Goal: Task Accomplishment & Management: Use online tool/utility

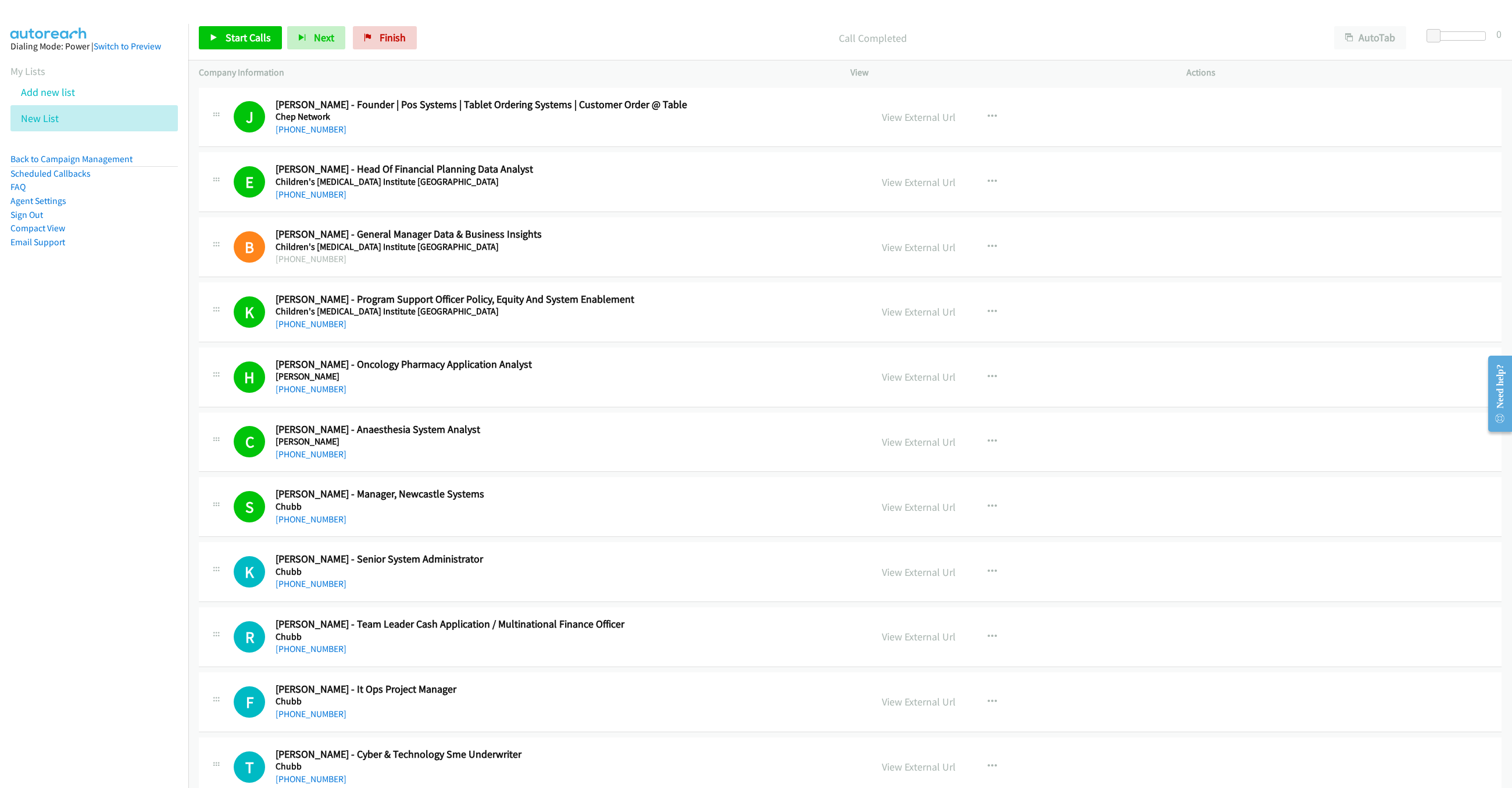
scroll to position [261, 0]
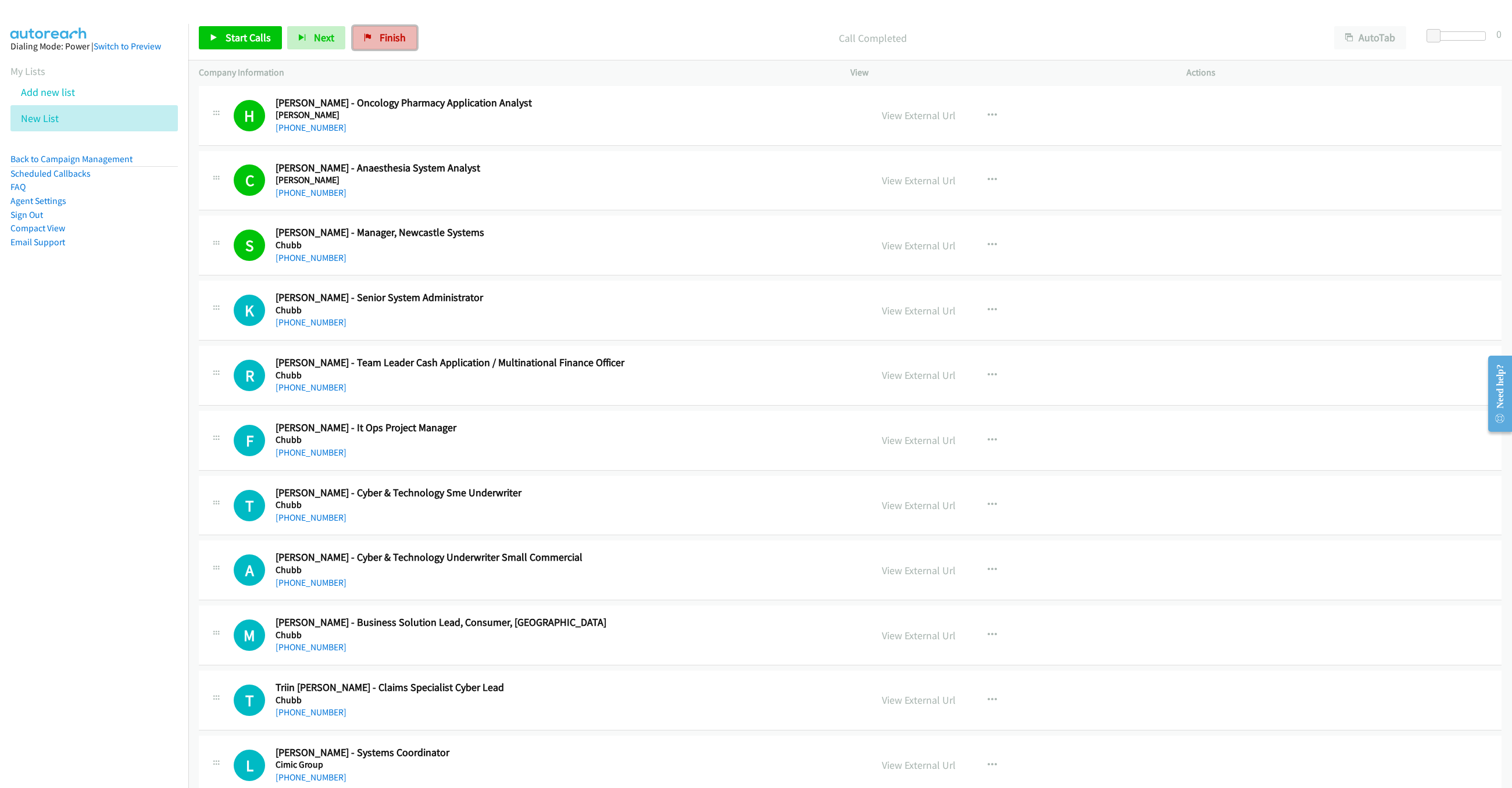
click at [399, 47] on link "Finish" at bounding box center [385, 38] width 64 height 23
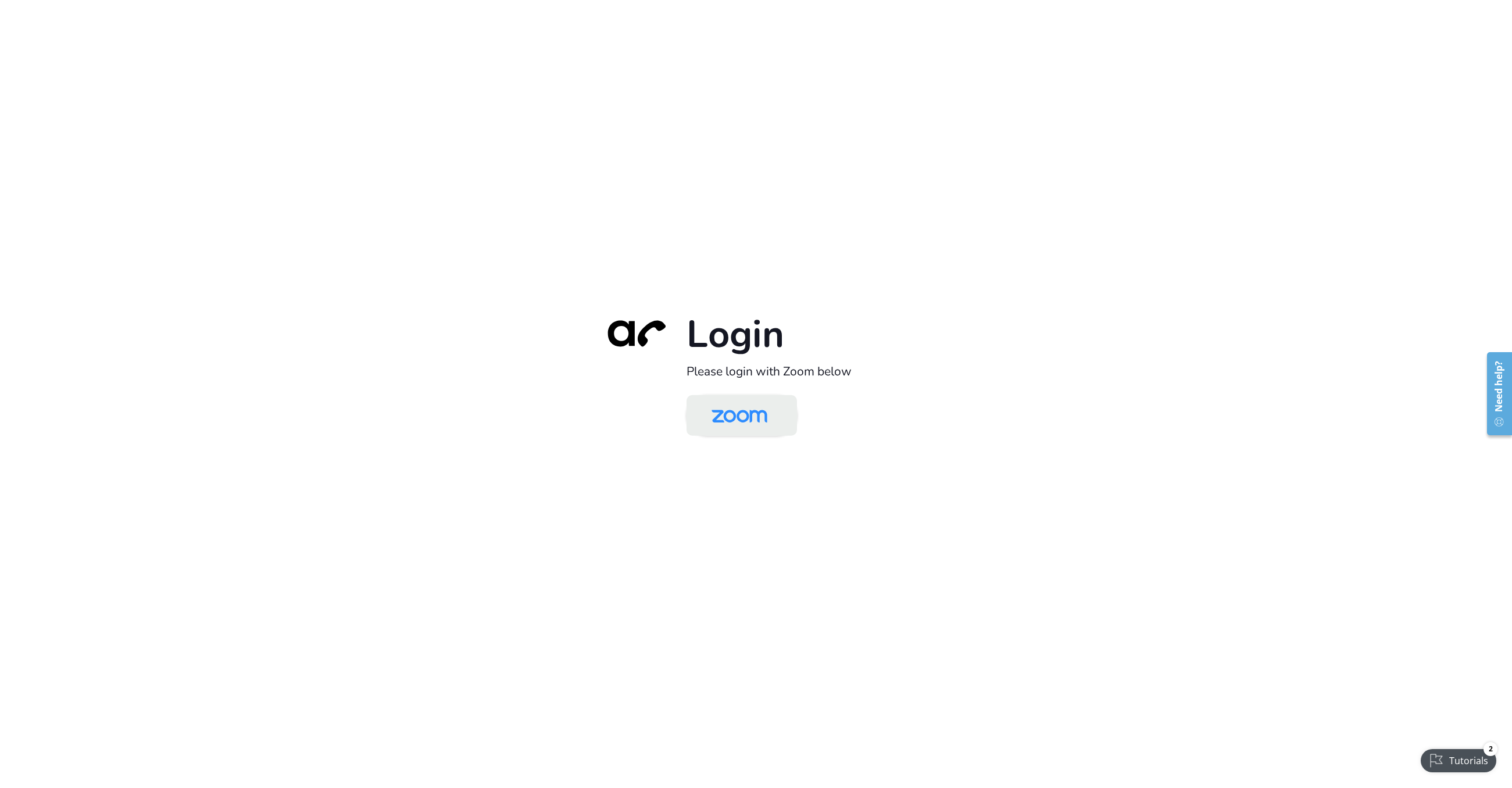
click at [736, 410] on img at bounding box center [739, 416] width 80 height 38
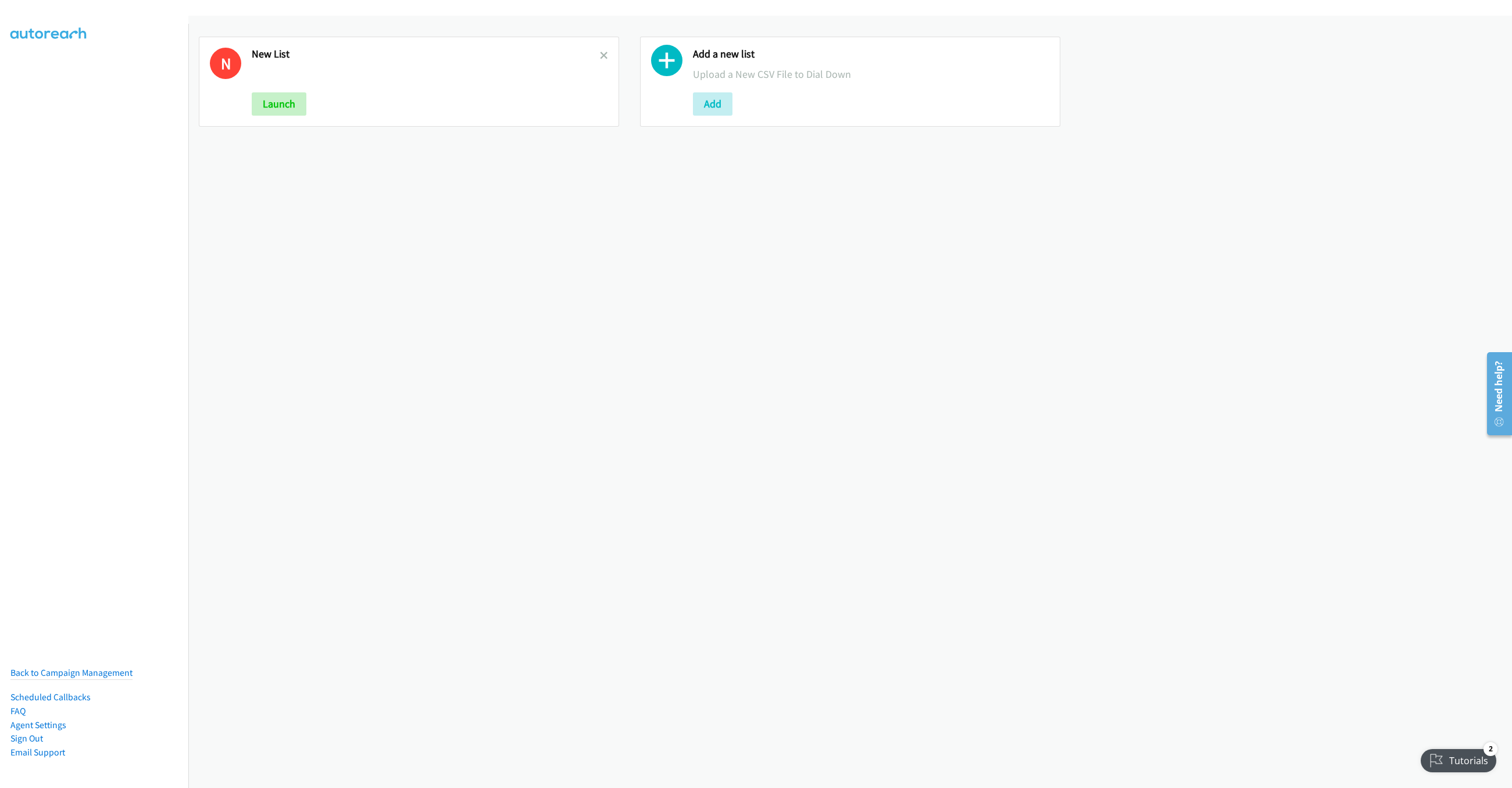
click at [603, 58] on div "N New List Launch" at bounding box center [409, 81] width 420 height 90
click at [600, 55] on icon at bounding box center [604, 56] width 8 height 8
click at [282, 92] on button "Add" at bounding box center [271, 103] width 40 height 23
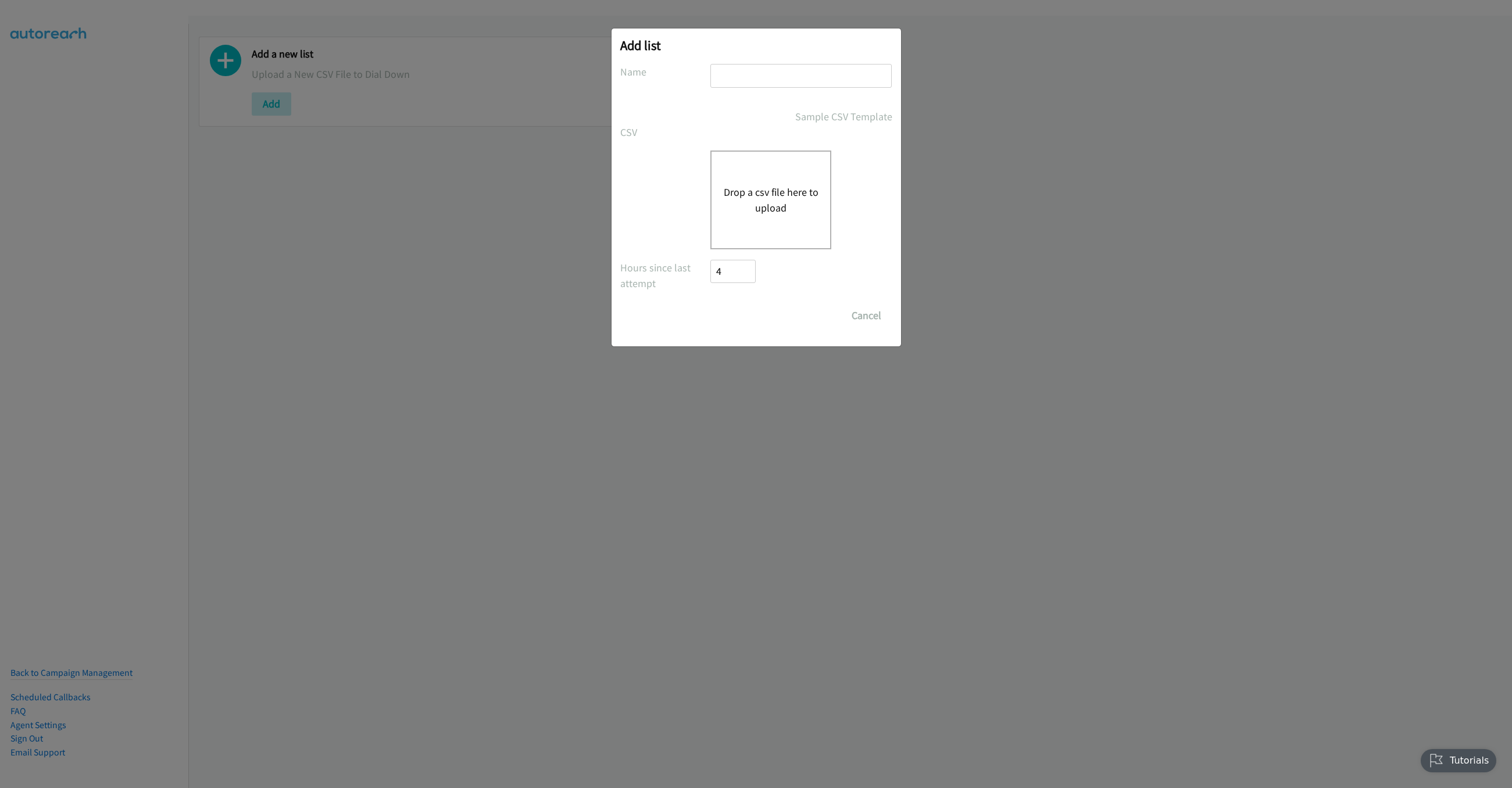
click at [740, 71] on input "text" at bounding box center [801, 76] width 181 height 24
type input "New List"
click at [781, 194] on button "Drop a csv file here to upload" at bounding box center [771, 200] width 95 height 31
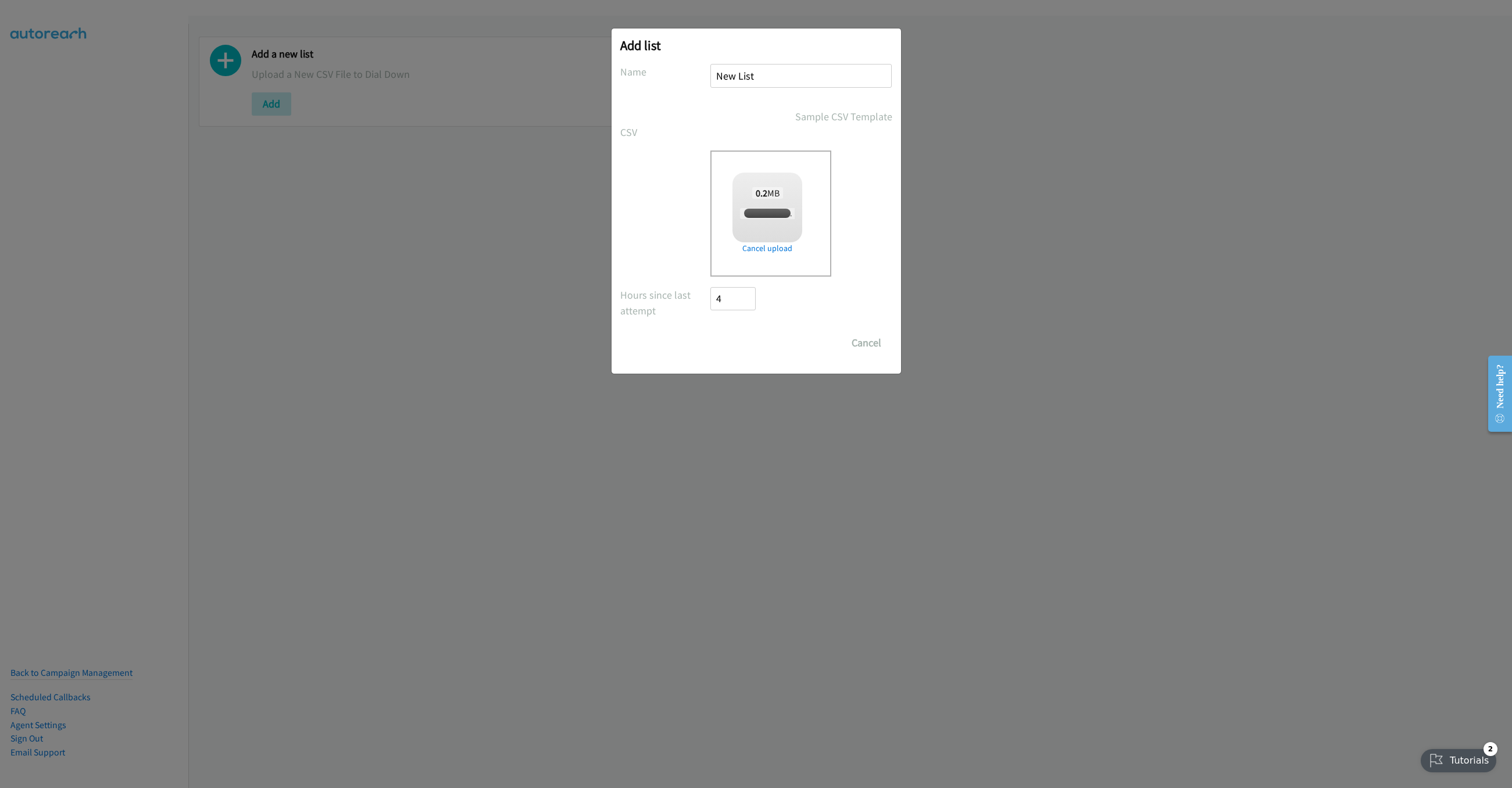
checkbox input "true"
click at [733, 352] on input "Save List" at bounding box center [741, 342] width 61 height 23
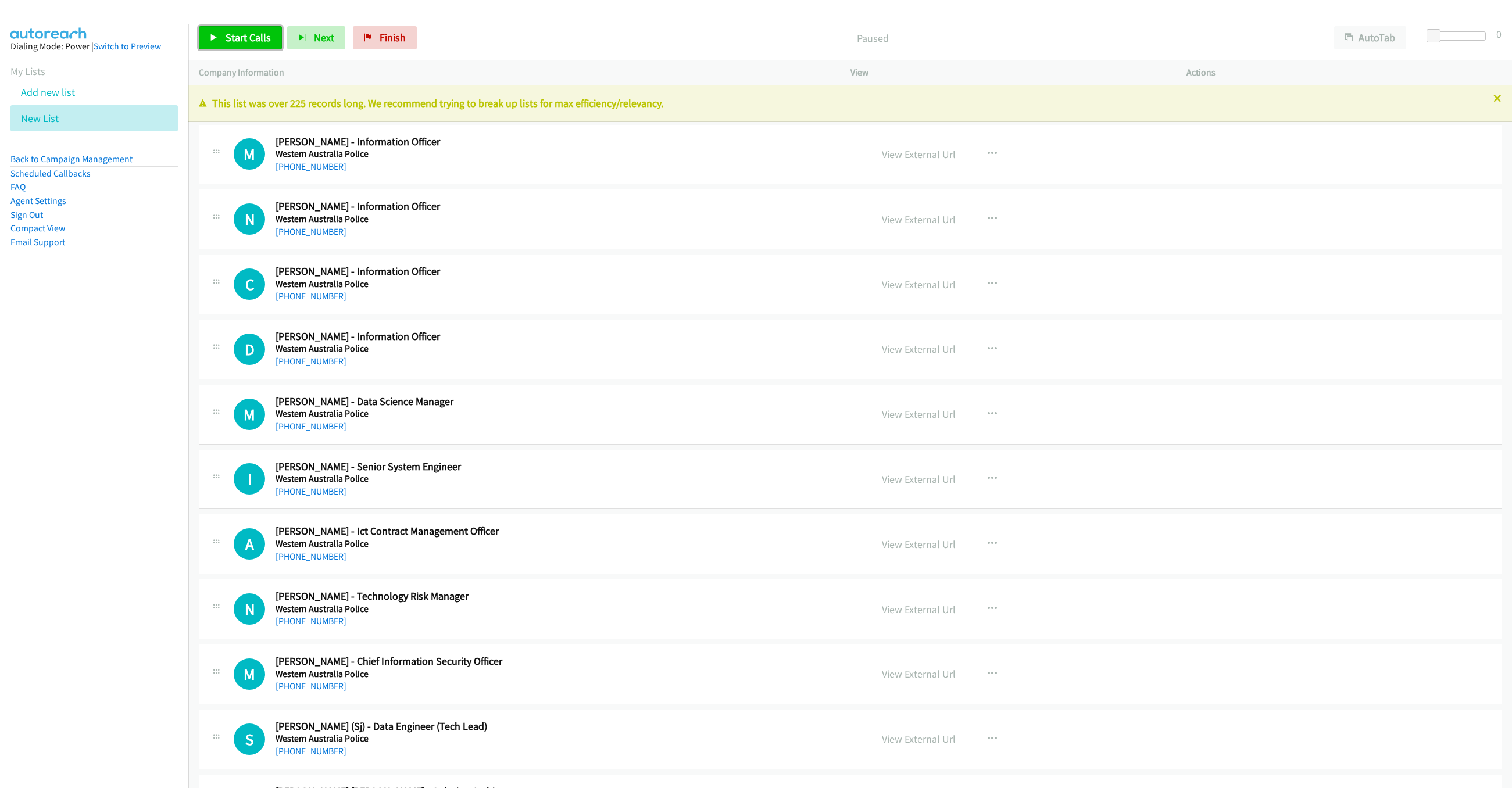
click at [239, 49] on link "Start Calls" at bounding box center [240, 38] width 83 height 23
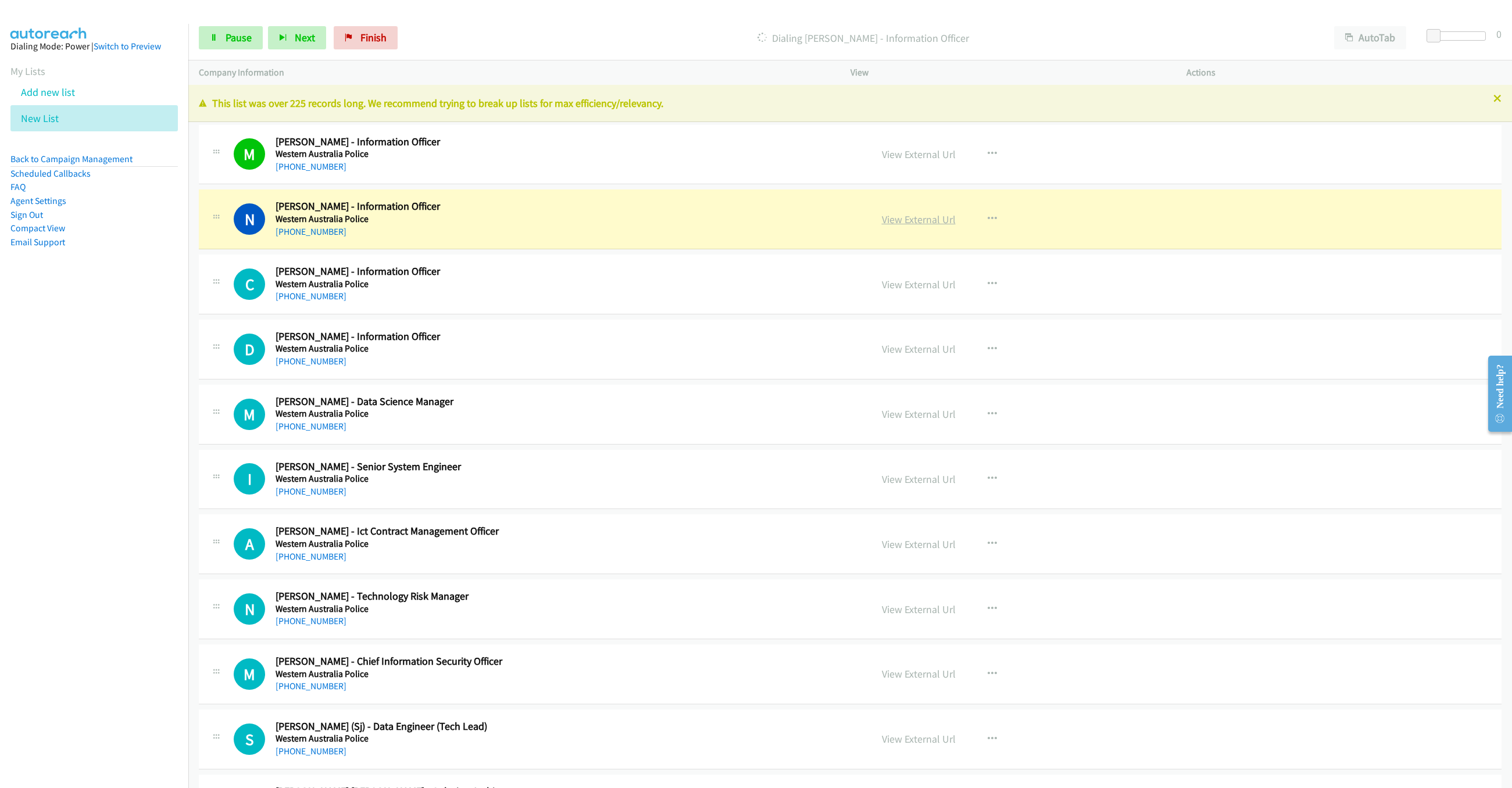
click at [924, 218] on link "View External Url" at bounding box center [919, 219] width 74 height 13
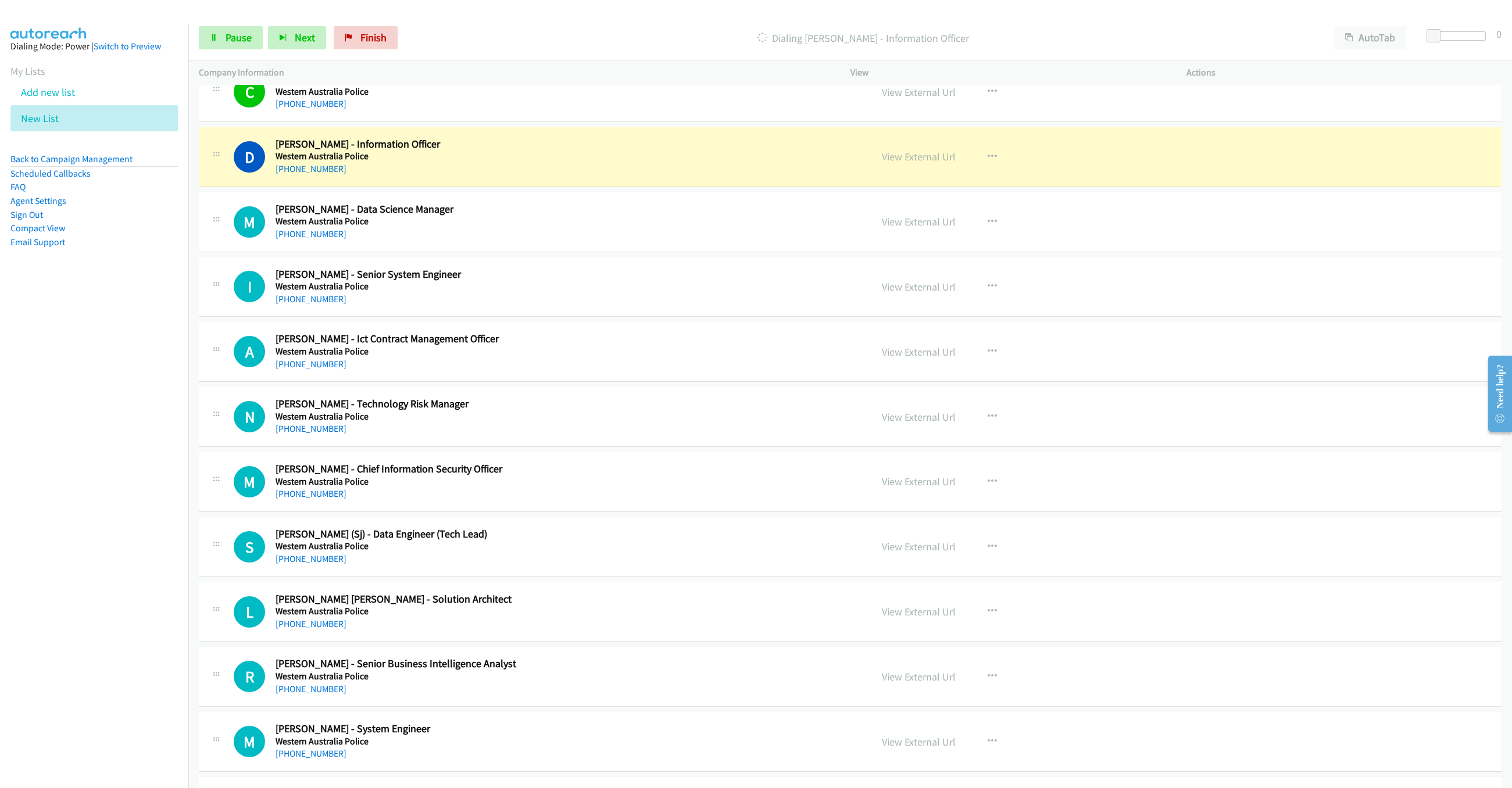
scroll to position [209, 0]
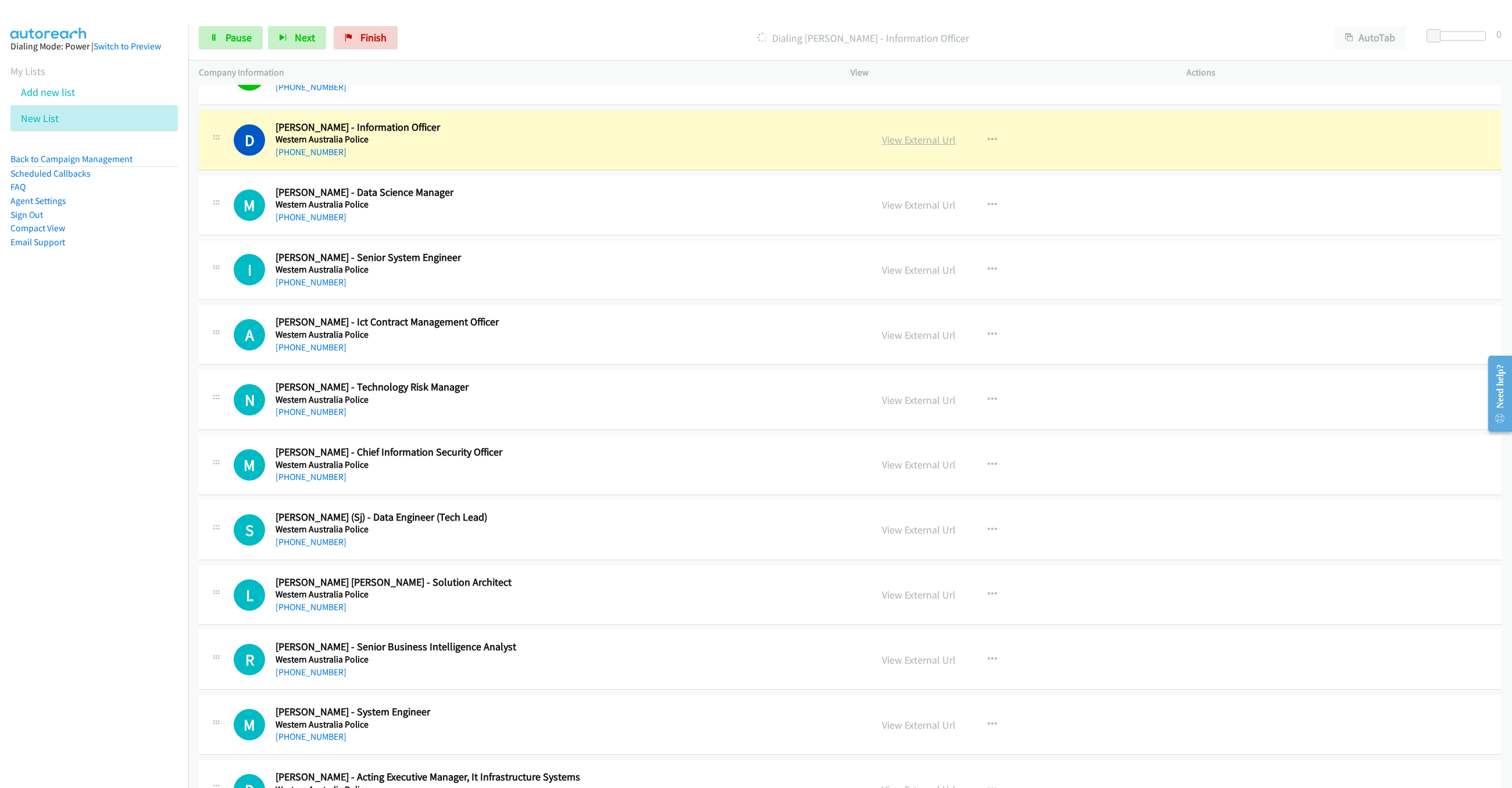
click at [902, 143] on link "View External Url" at bounding box center [919, 139] width 74 height 13
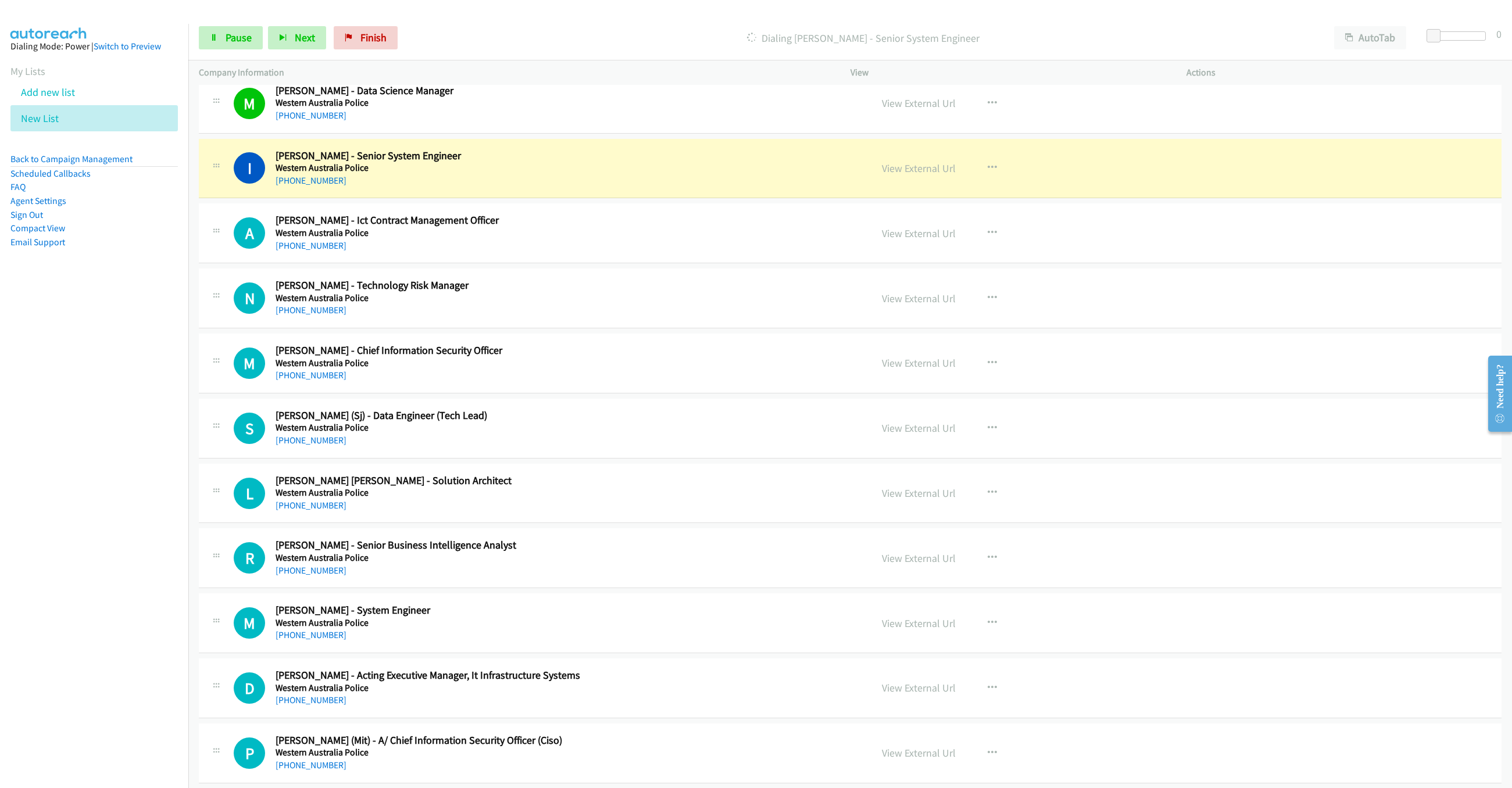
scroll to position [331, 0]
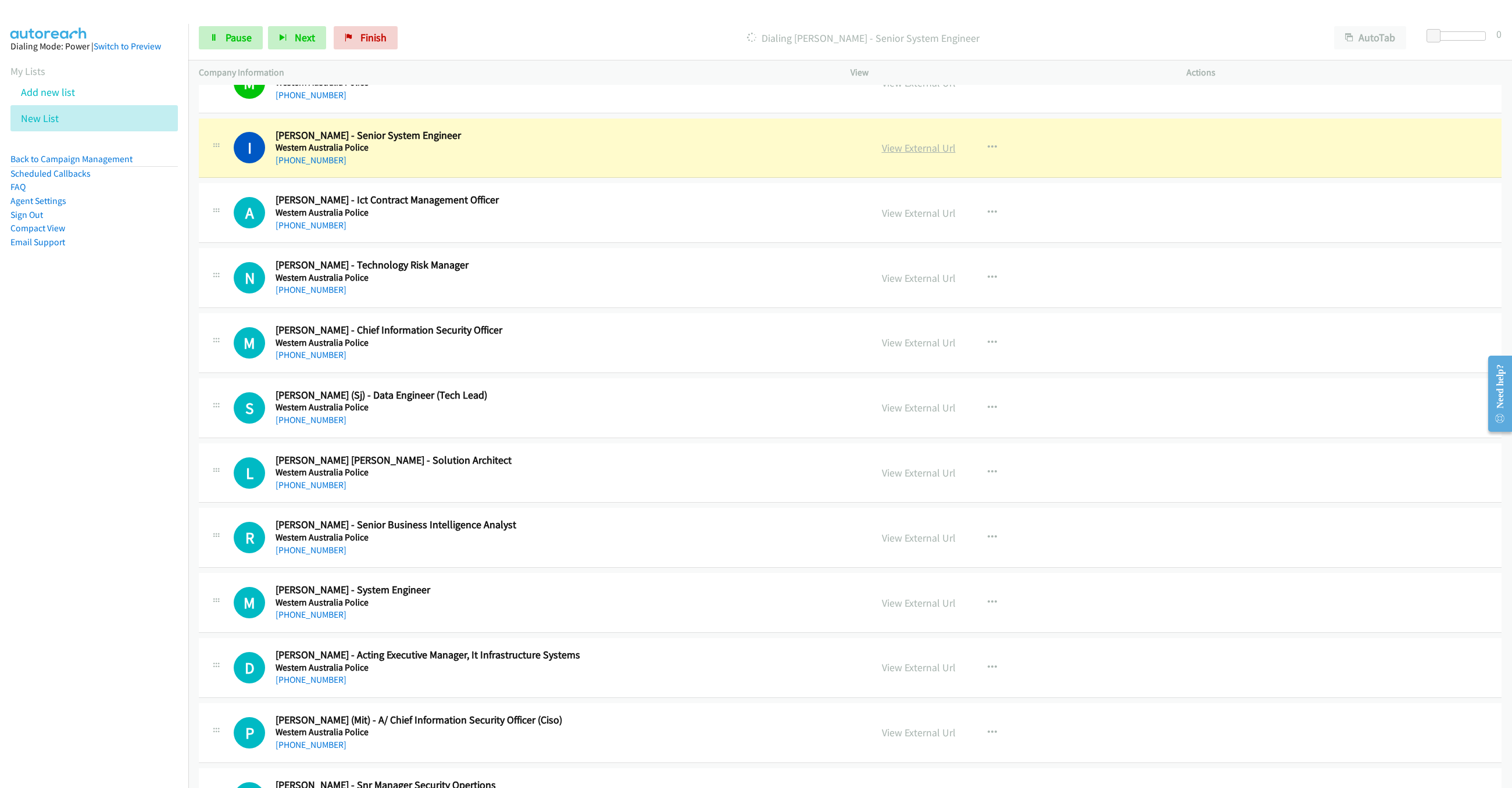
click at [895, 150] on link "View External Url" at bounding box center [919, 147] width 74 height 13
click at [226, 38] on span "Pause" at bounding box center [239, 37] width 26 height 13
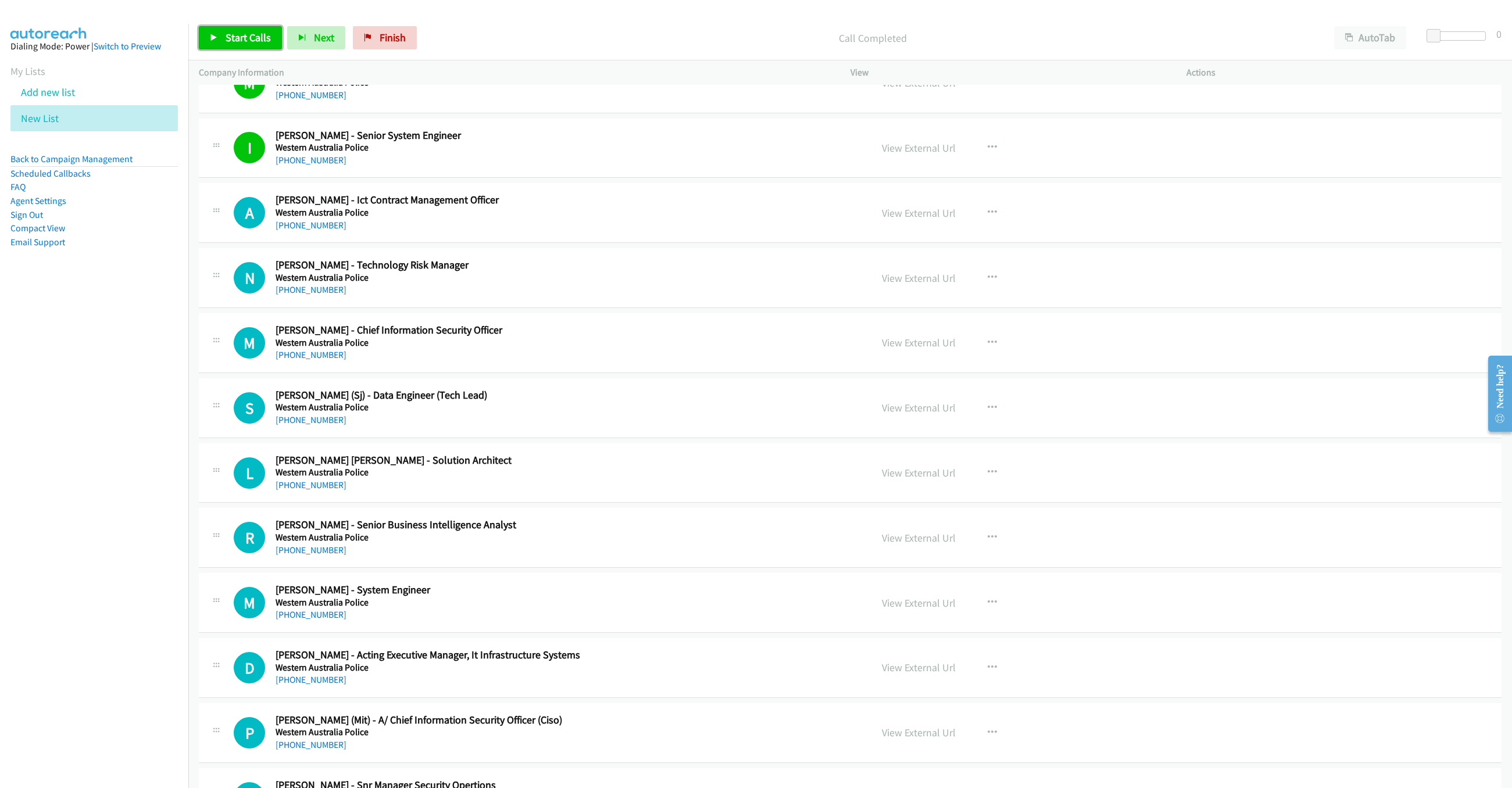
click at [224, 36] on link "Start Calls" at bounding box center [240, 38] width 83 height 23
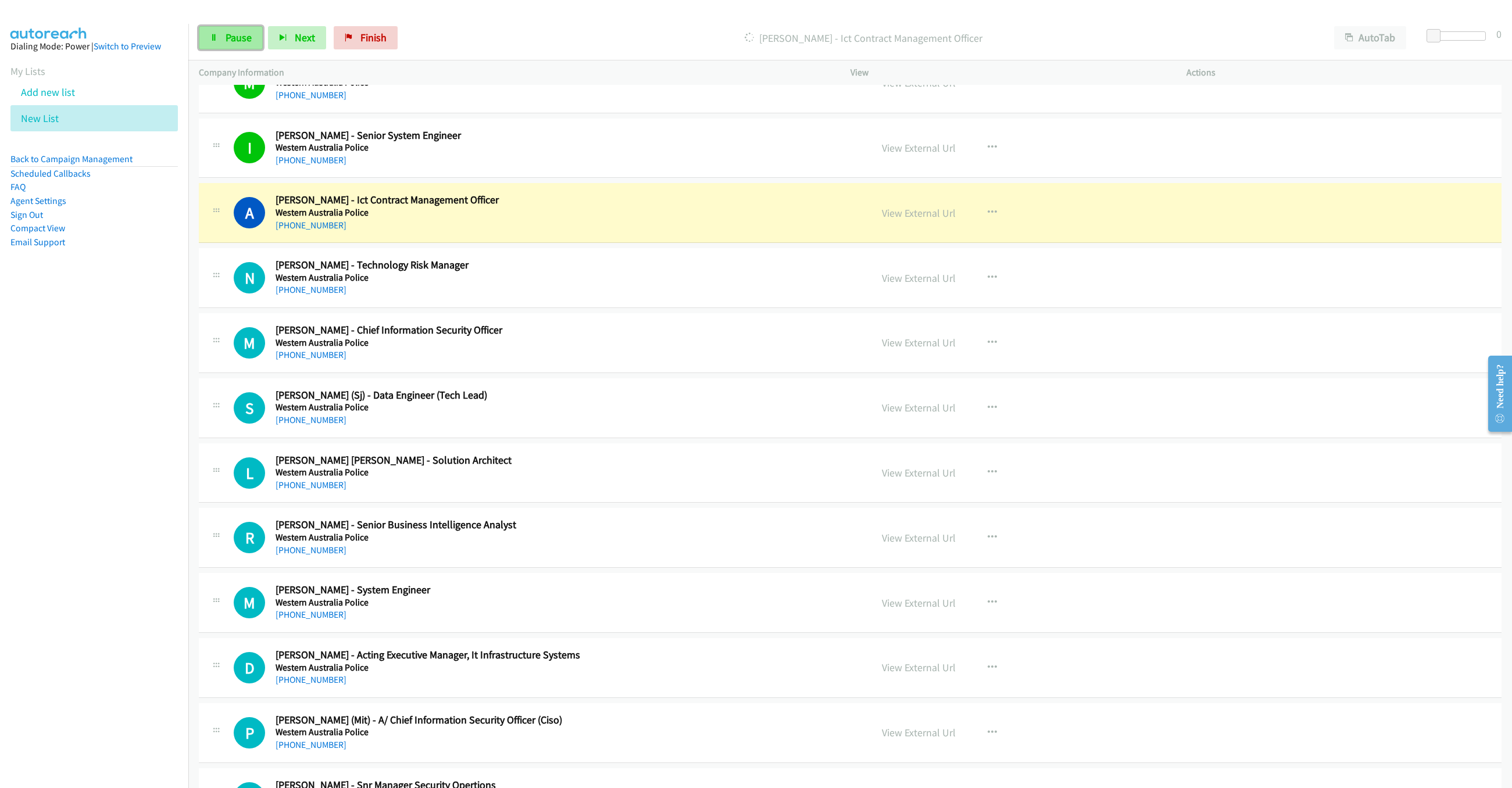
click at [232, 39] on span "Pause" at bounding box center [239, 37] width 26 height 13
click at [251, 28] on link "Start Calls" at bounding box center [240, 38] width 83 height 23
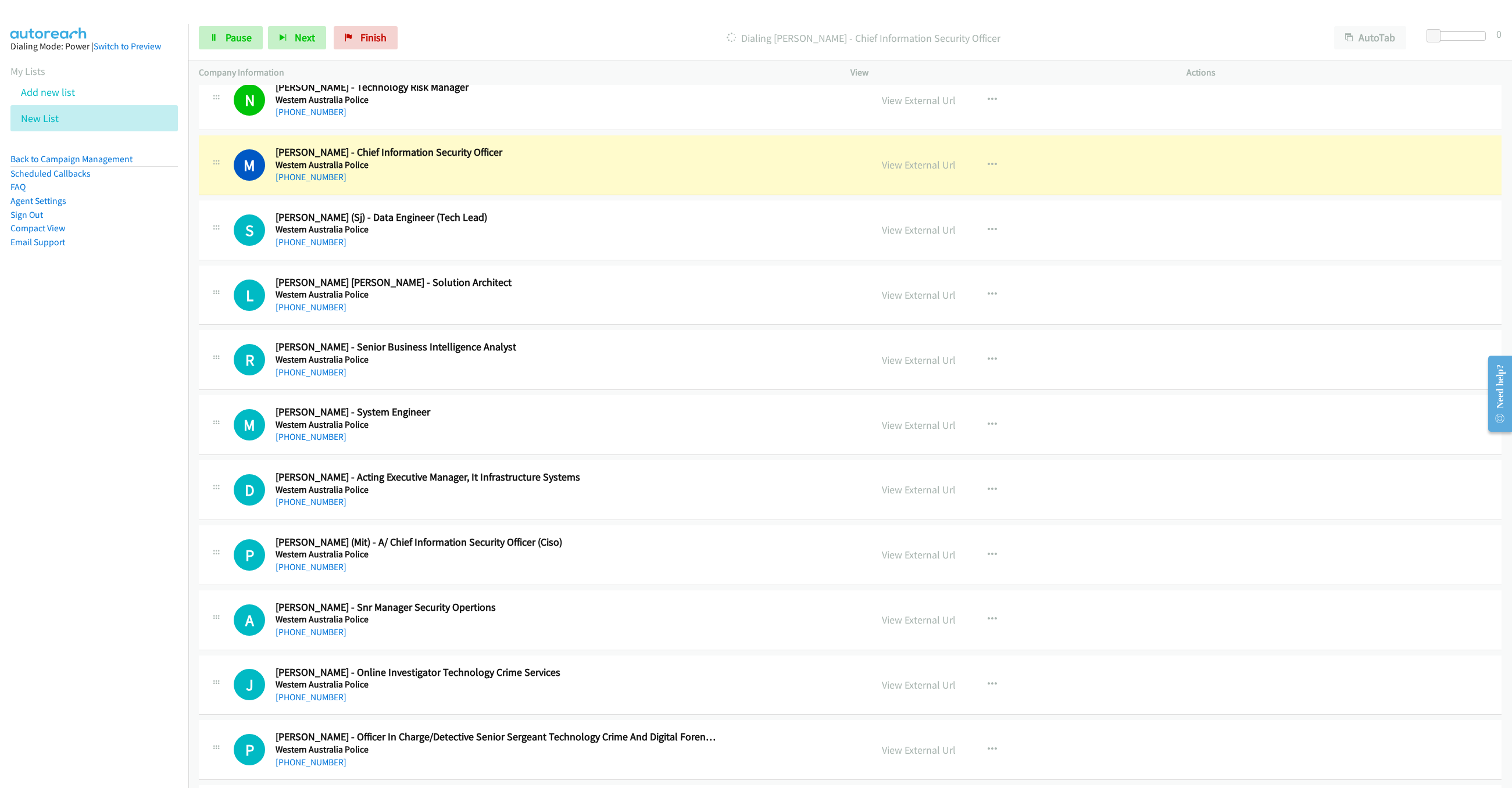
scroll to position [505, 0]
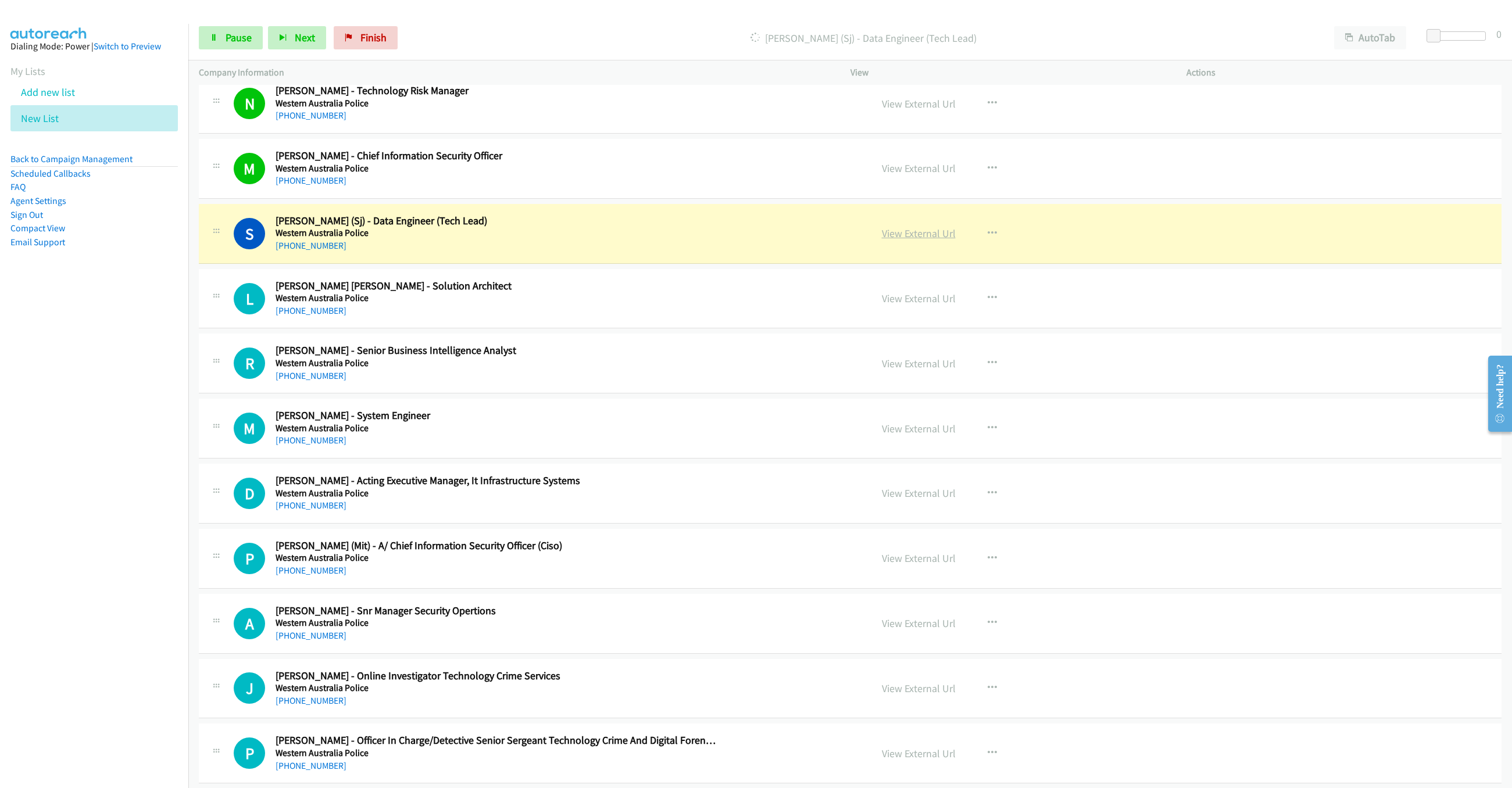
click at [926, 239] on link "View External Url" at bounding box center [919, 233] width 74 height 13
click at [243, 46] on link "Pause" at bounding box center [231, 38] width 64 height 23
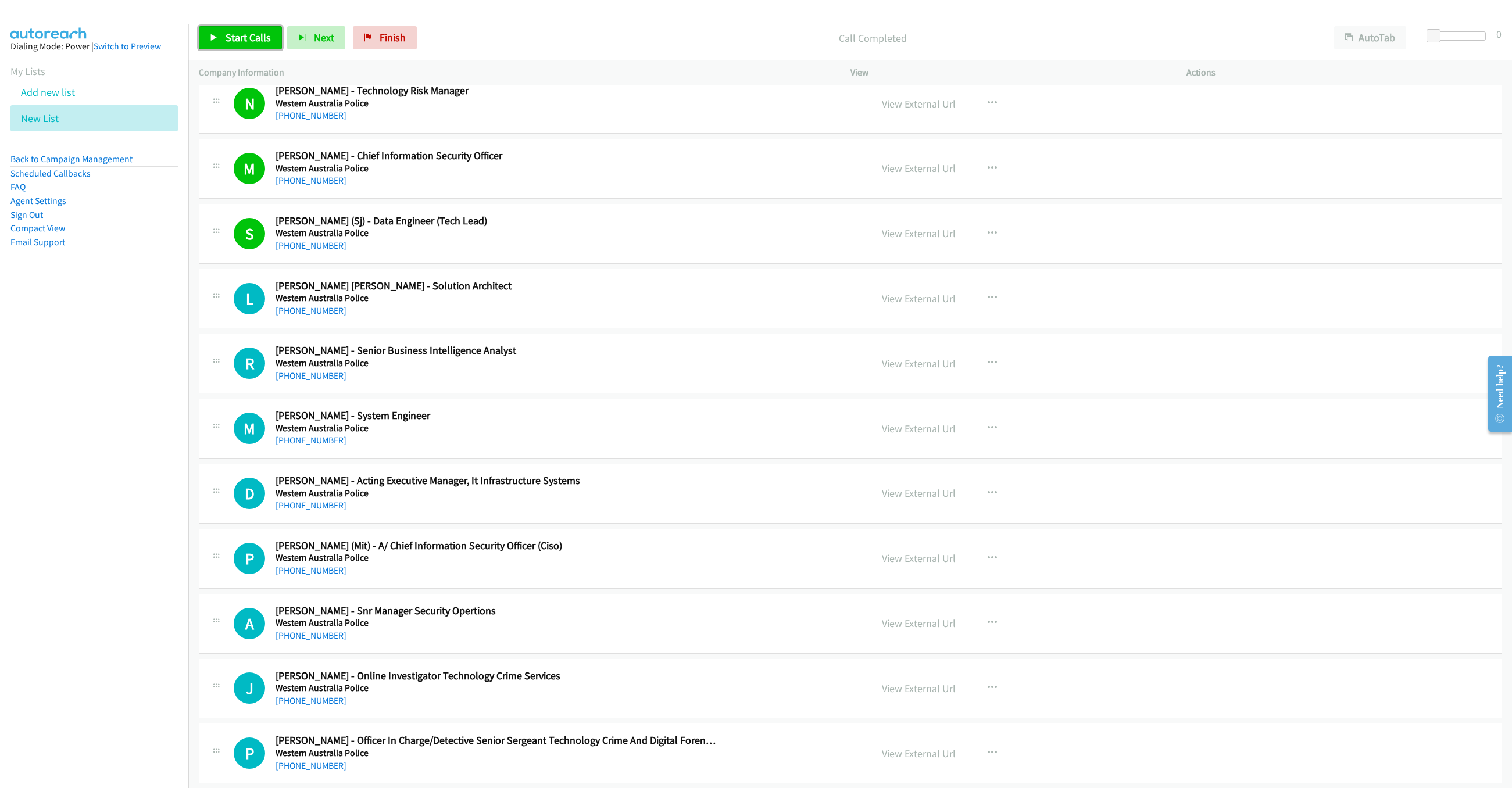
click at [238, 38] on span "Start Calls" at bounding box center [248, 37] width 45 height 13
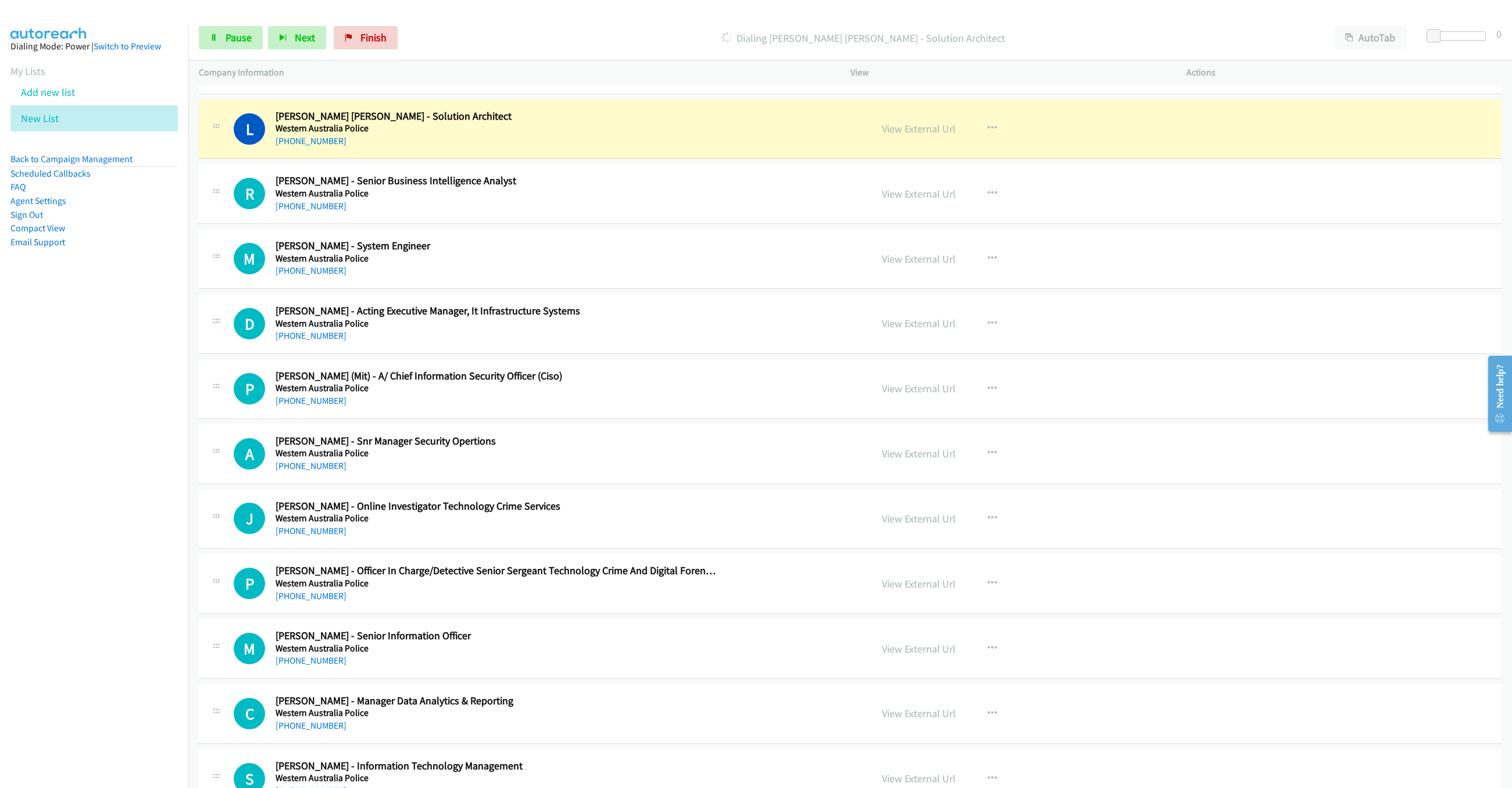
scroll to position [680, 0]
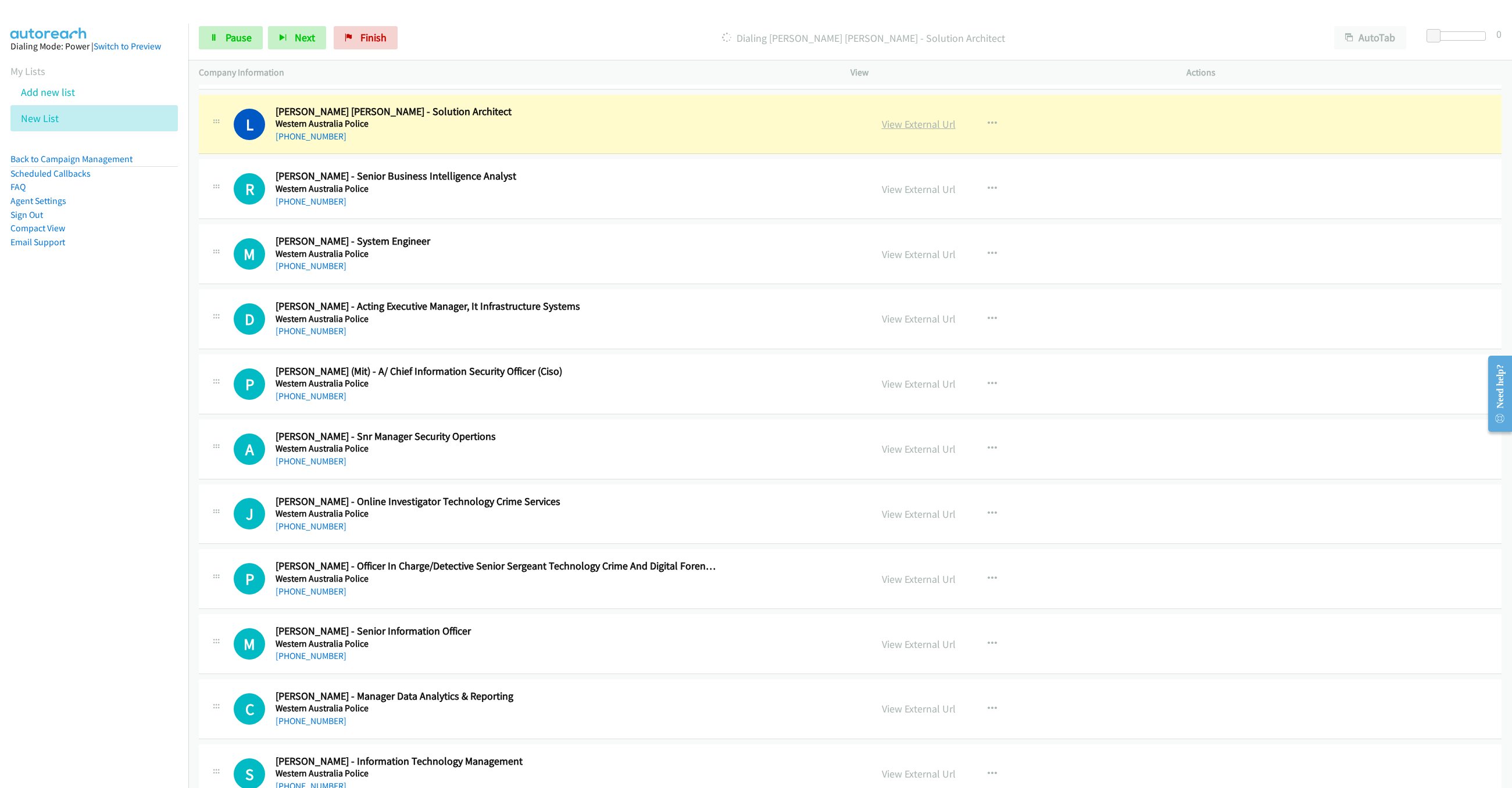
click at [916, 122] on link "View External Url" at bounding box center [919, 123] width 74 height 13
click at [232, 41] on span "Pause" at bounding box center [239, 37] width 26 height 13
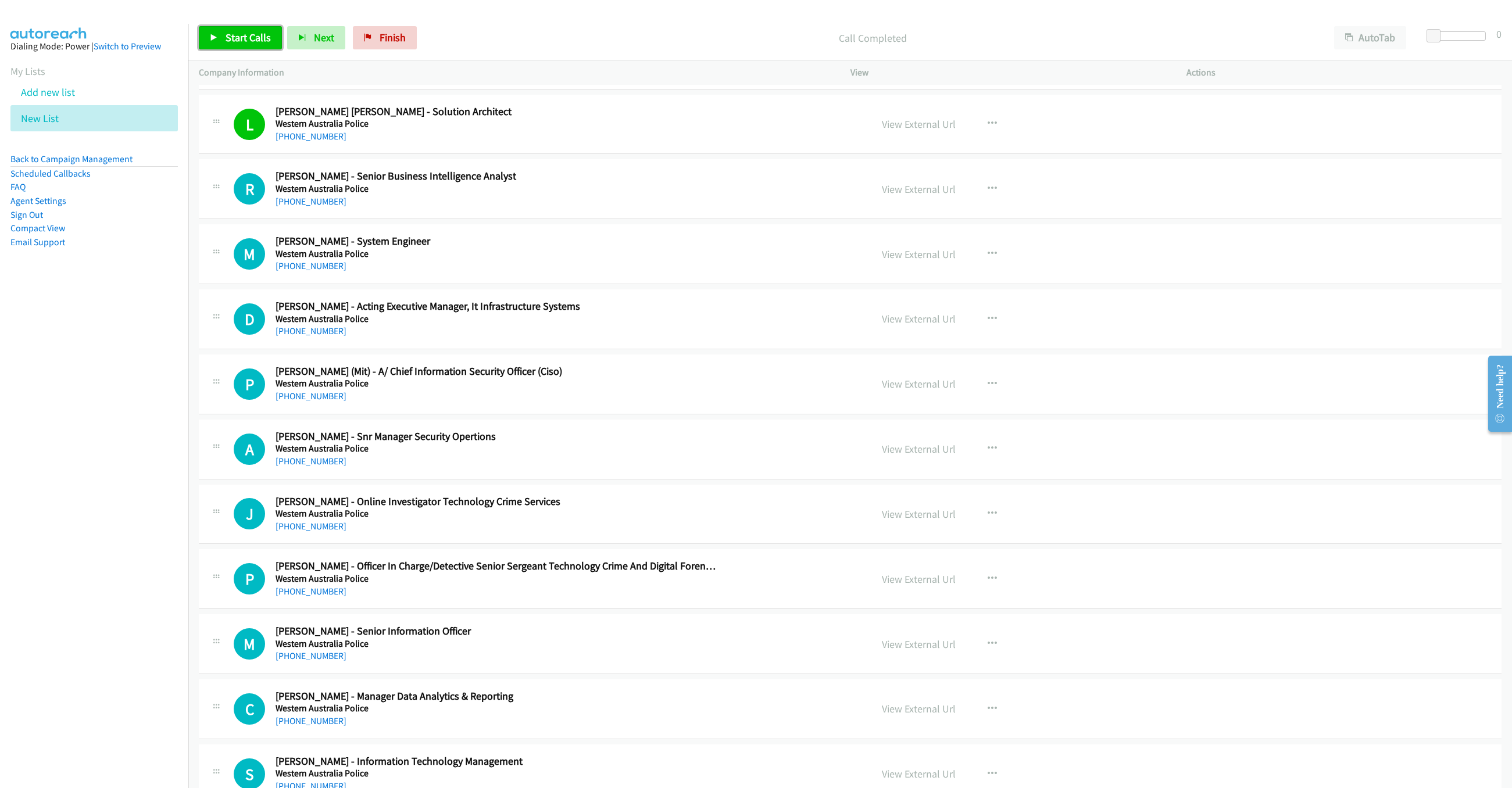
click at [262, 28] on link "Start Calls" at bounding box center [240, 38] width 83 height 23
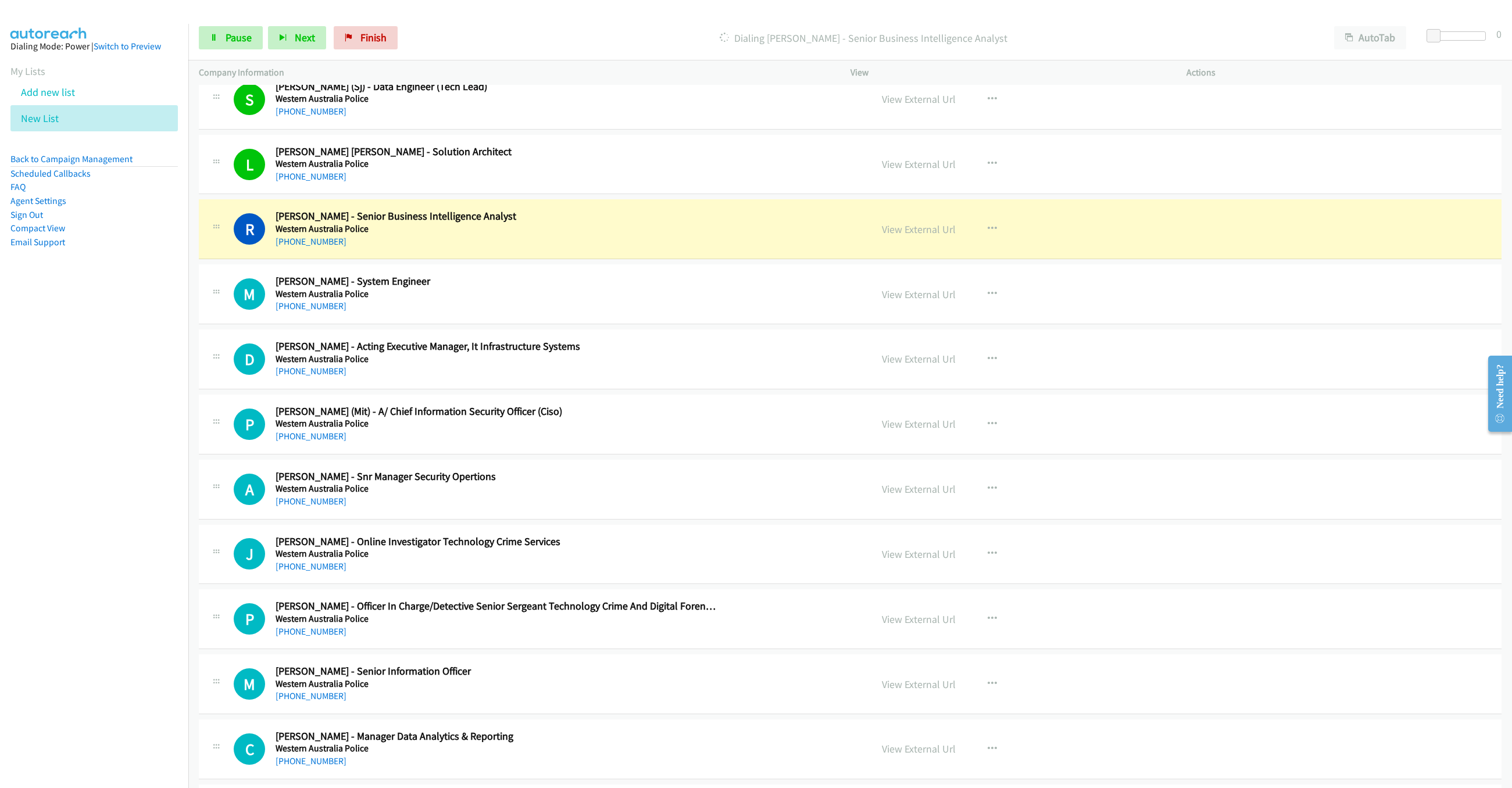
scroll to position [592, 0]
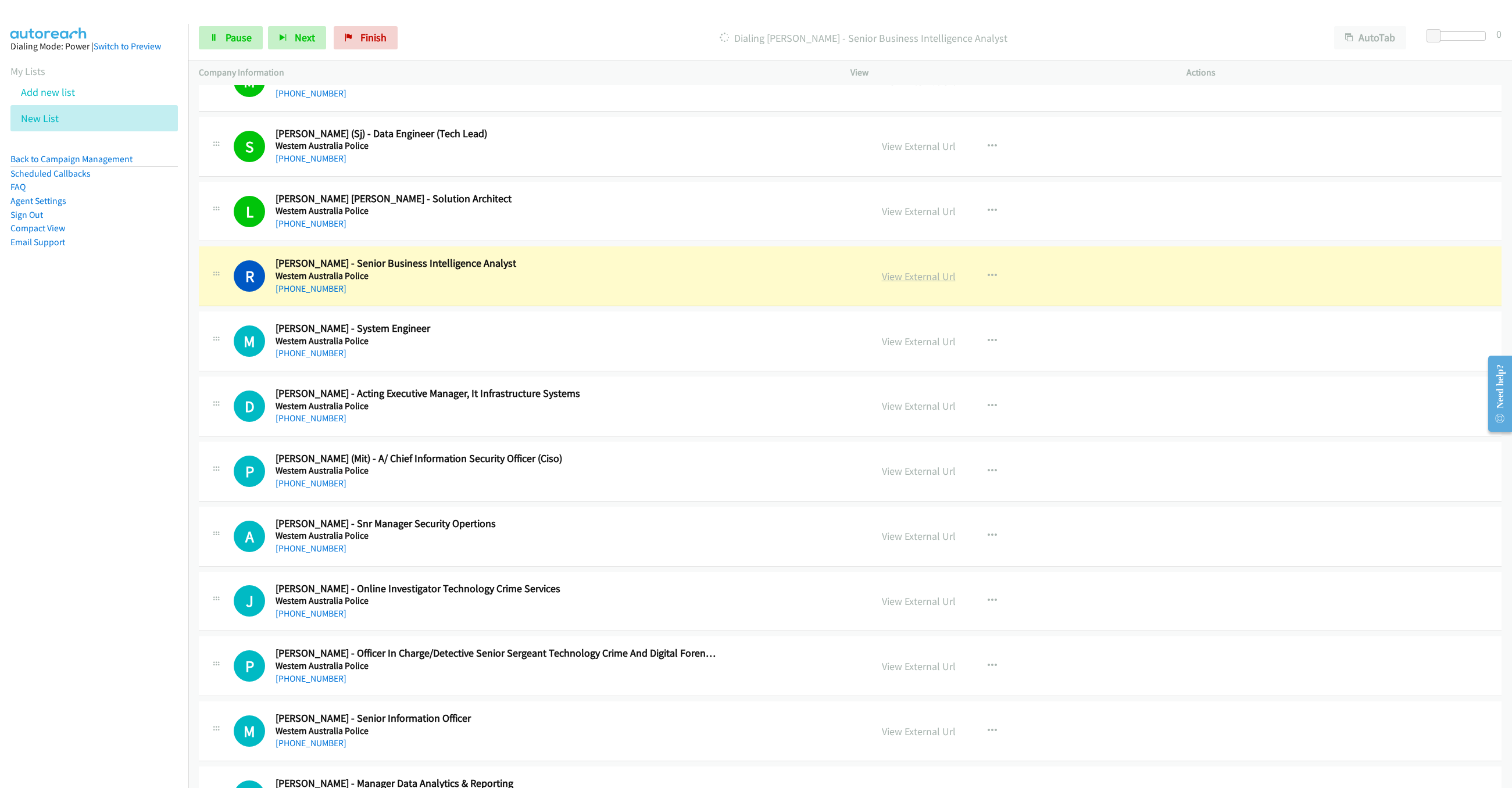
click at [926, 276] on link "View External Url" at bounding box center [919, 276] width 74 height 13
click at [208, 42] on link "Pause" at bounding box center [231, 38] width 64 height 23
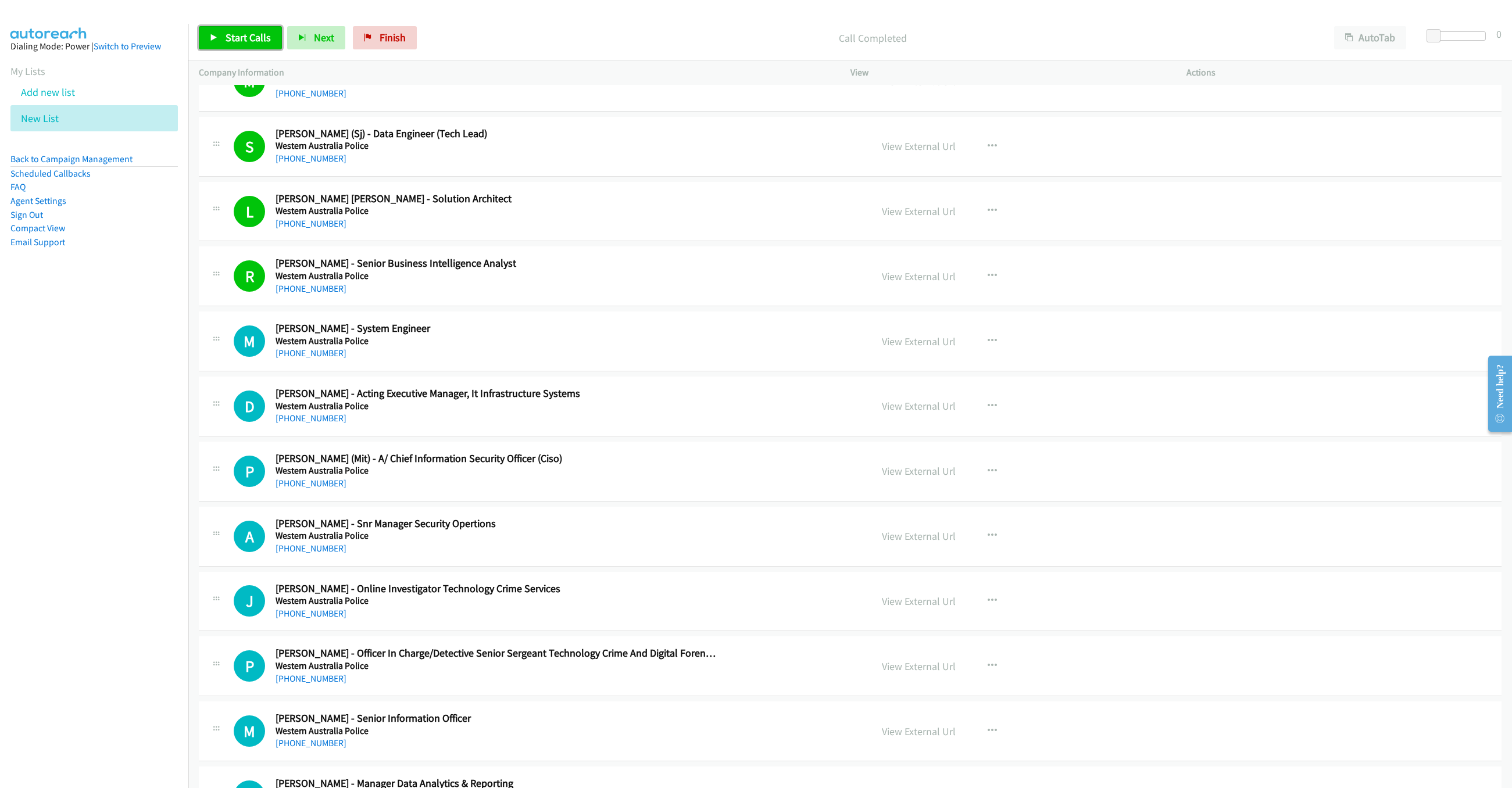
click at [258, 48] on link "Start Calls" at bounding box center [240, 38] width 83 height 23
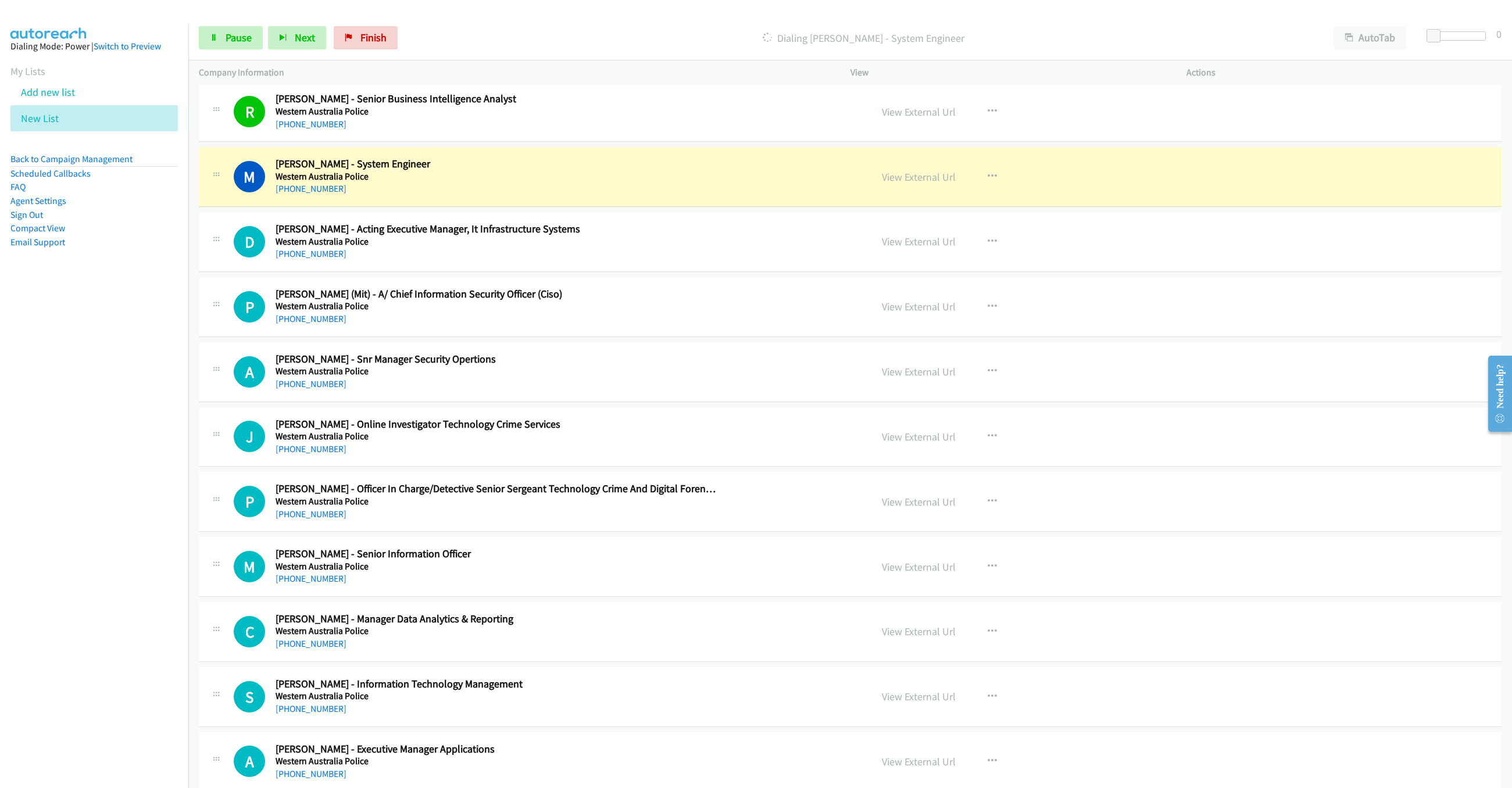
scroll to position [767, 0]
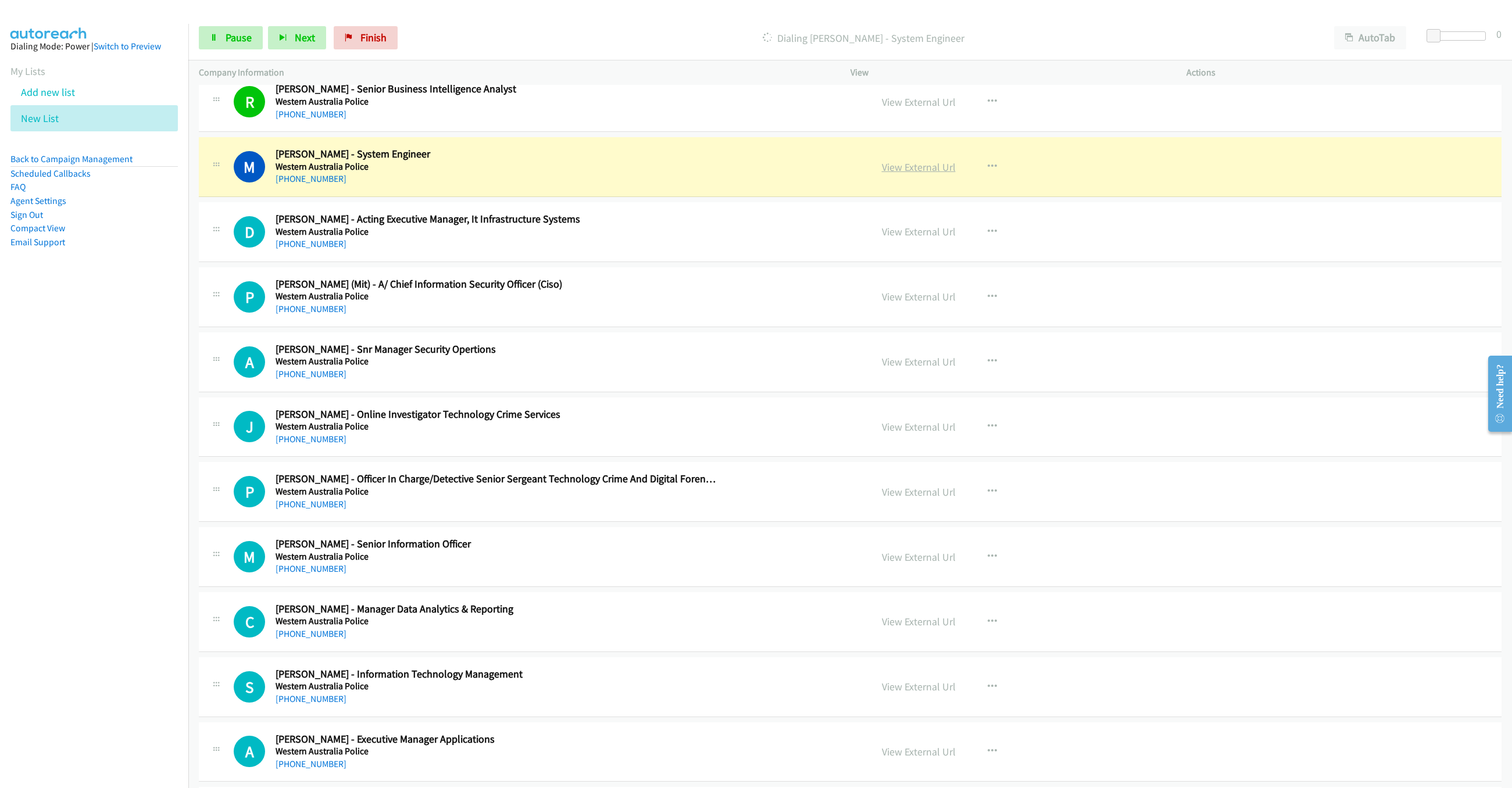
click at [904, 174] on link "View External Url" at bounding box center [919, 167] width 74 height 13
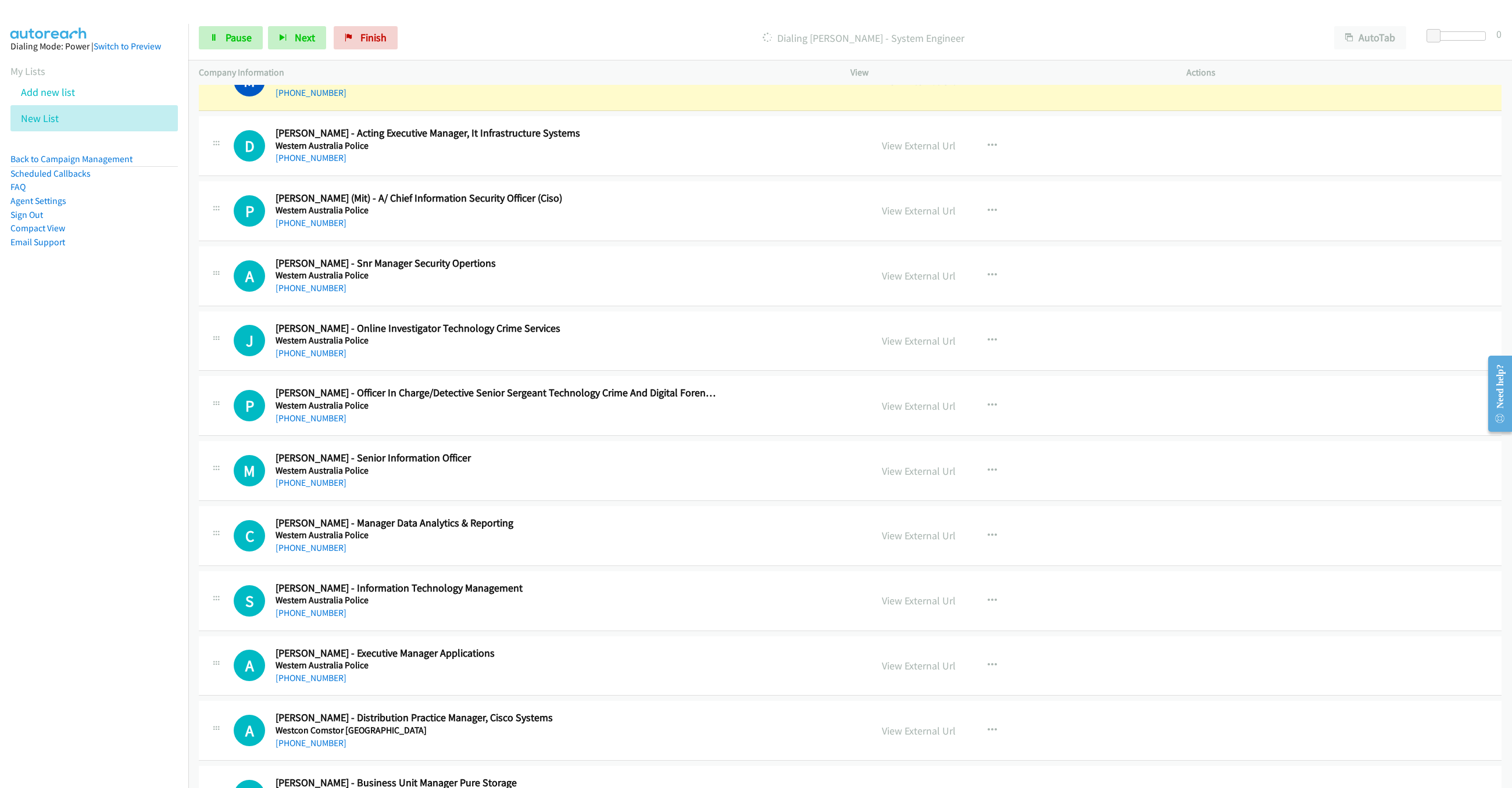
scroll to position [854, 0]
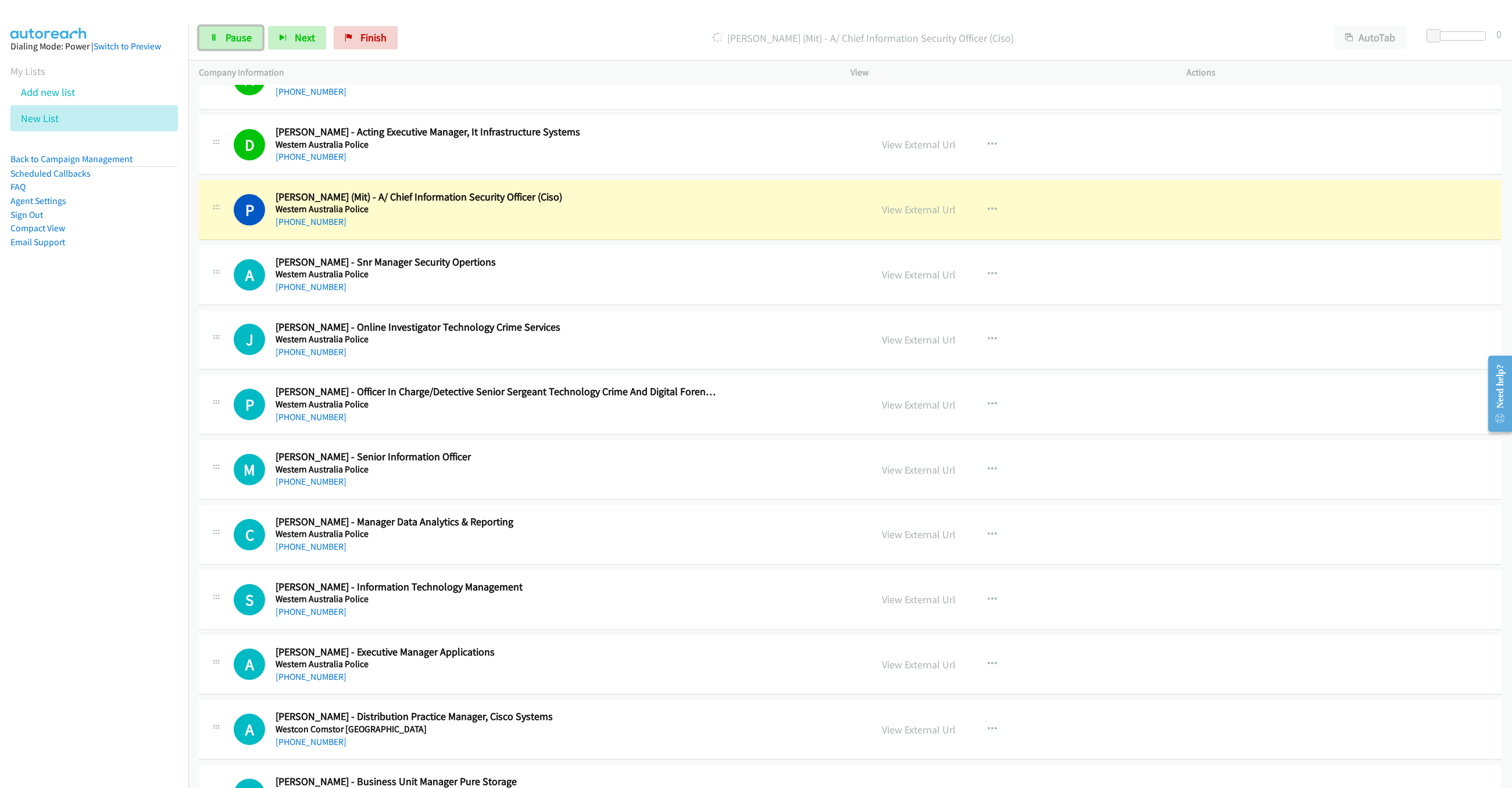
drag, startPoint x: 237, startPoint y: 44, endPoint x: 621, endPoint y: 216, distance: 420.8
click at [237, 44] on link "Pause" at bounding box center [231, 38] width 64 height 23
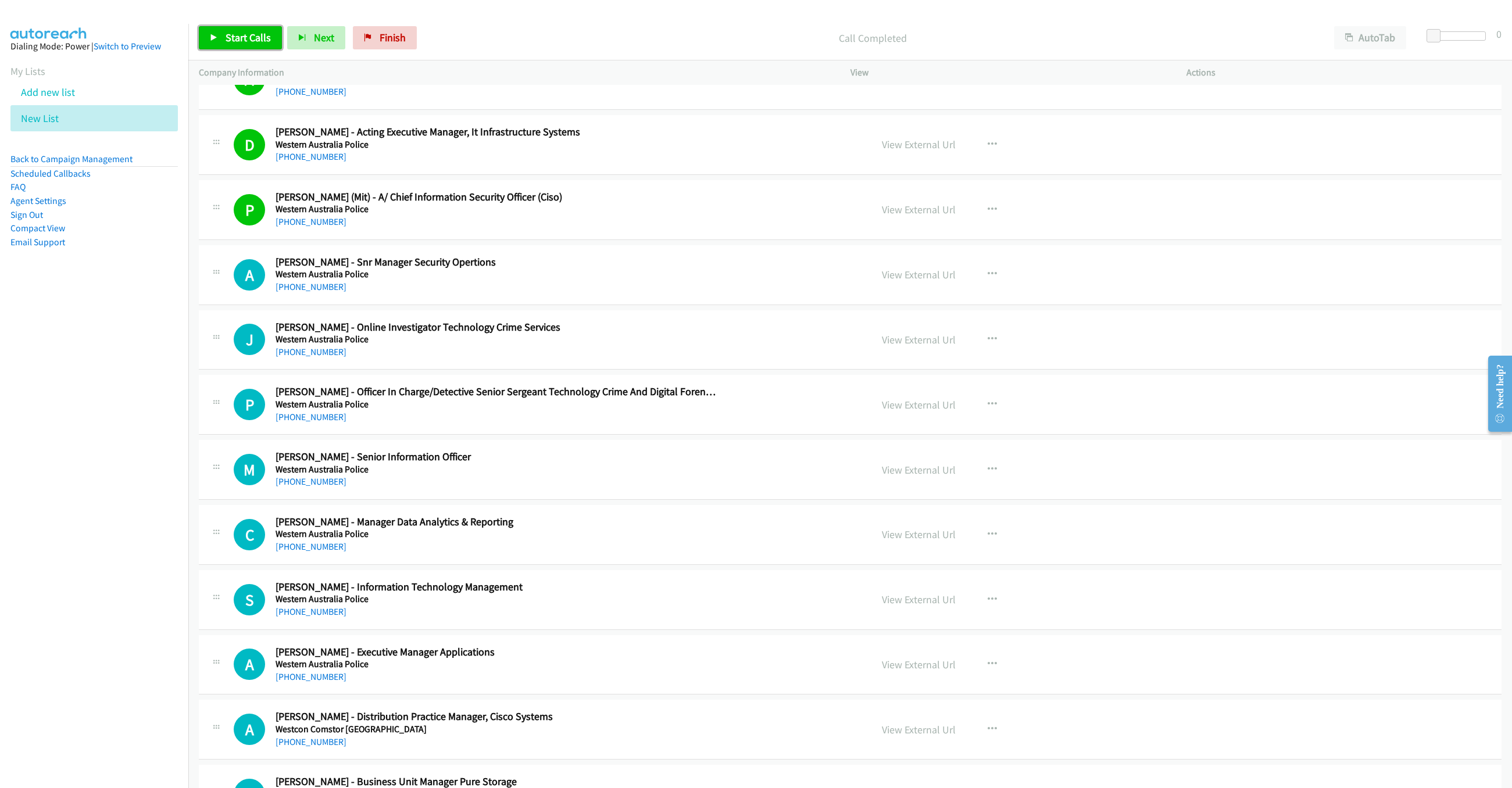
click at [248, 37] on span "Start Calls" at bounding box center [248, 37] width 45 height 13
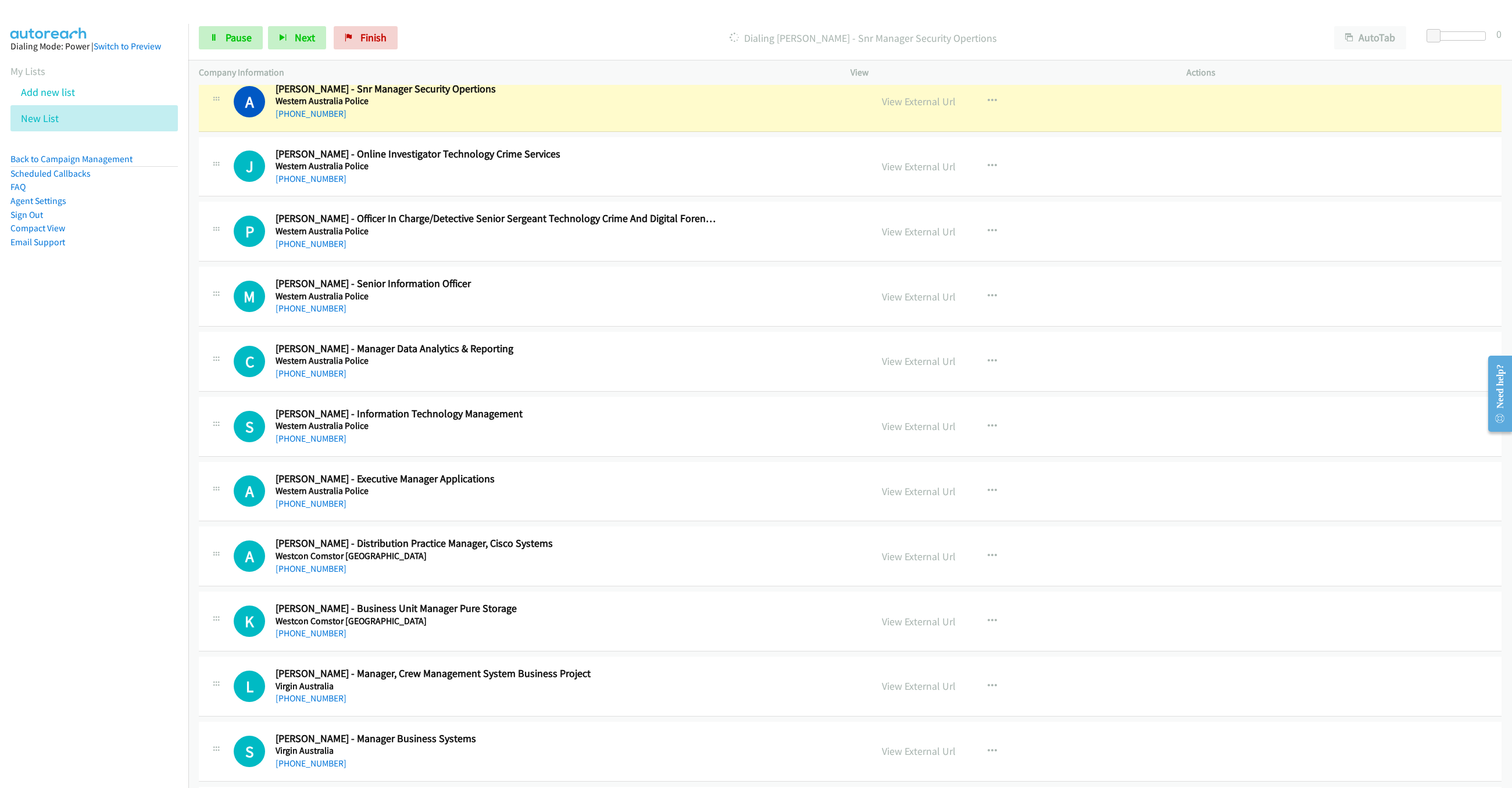
scroll to position [1029, 0]
click at [1115, 30] on p "Dialing [PERSON_NAME] - Snr Manager Security Opertions" at bounding box center [863, 38] width 900 height 16
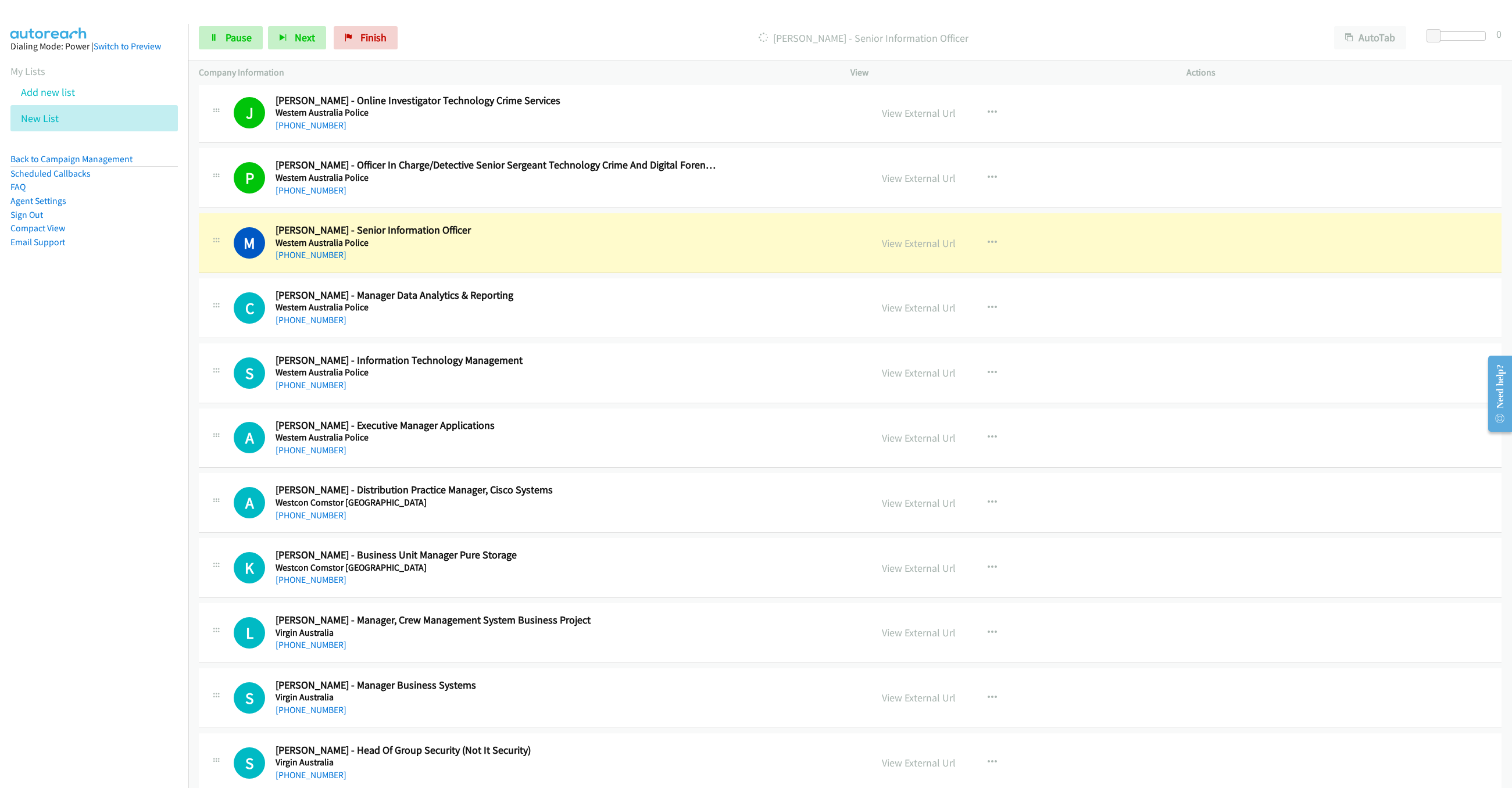
scroll to position [1168, 0]
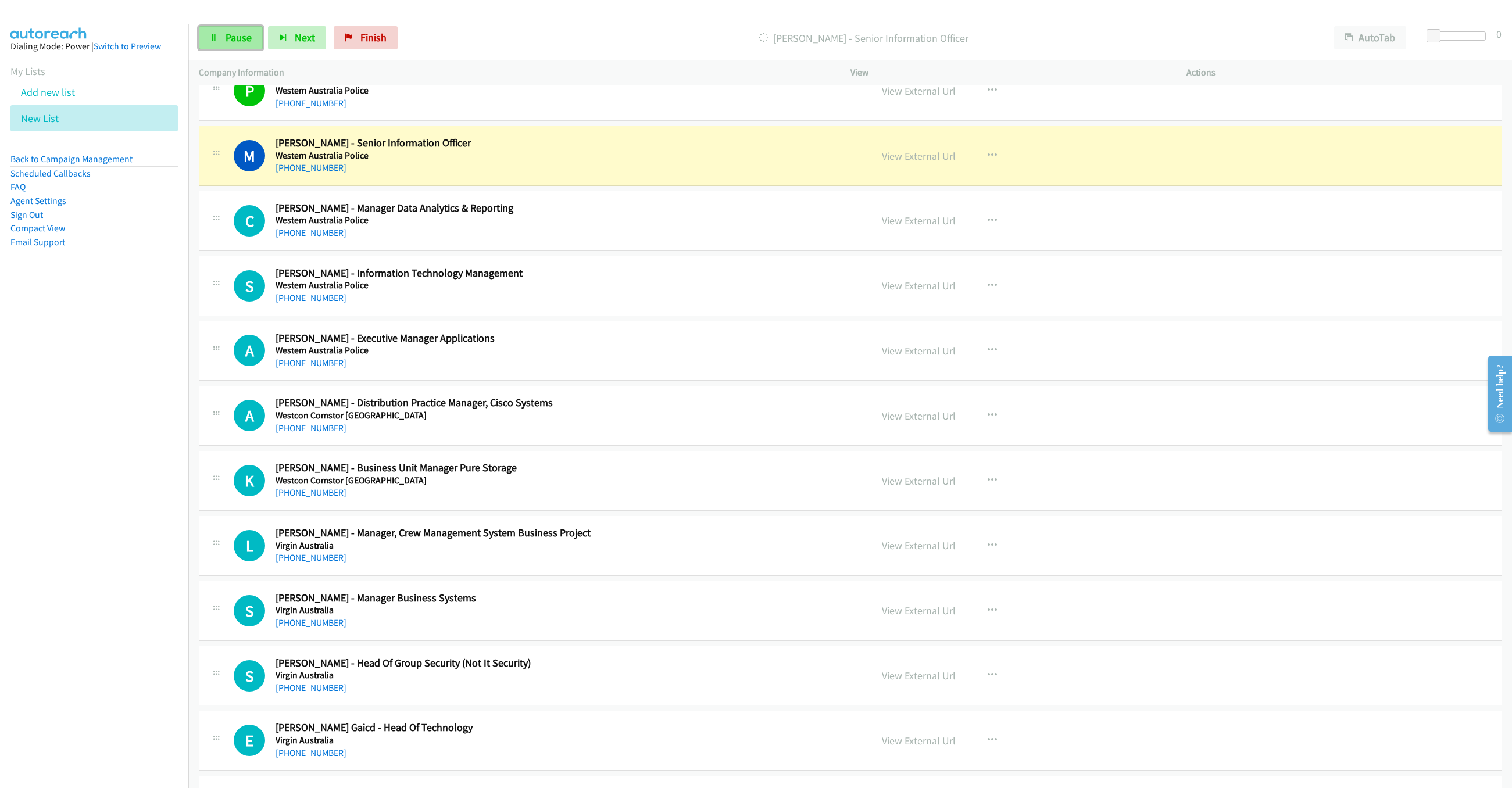
click at [241, 42] on span "Pause" at bounding box center [239, 37] width 26 height 13
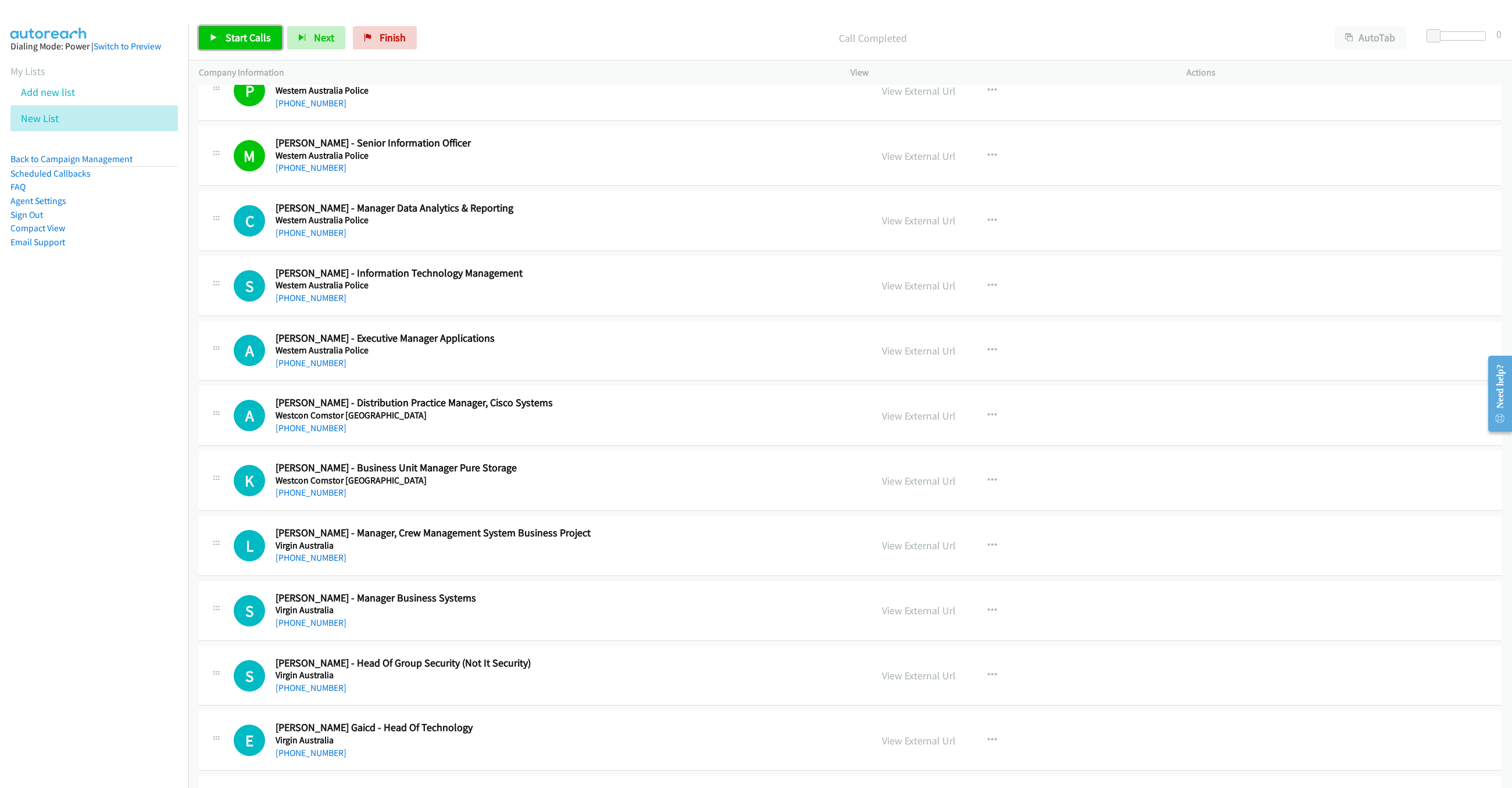
click at [229, 38] on span "Start Calls" at bounding box center [248, 37] width 45 height 13
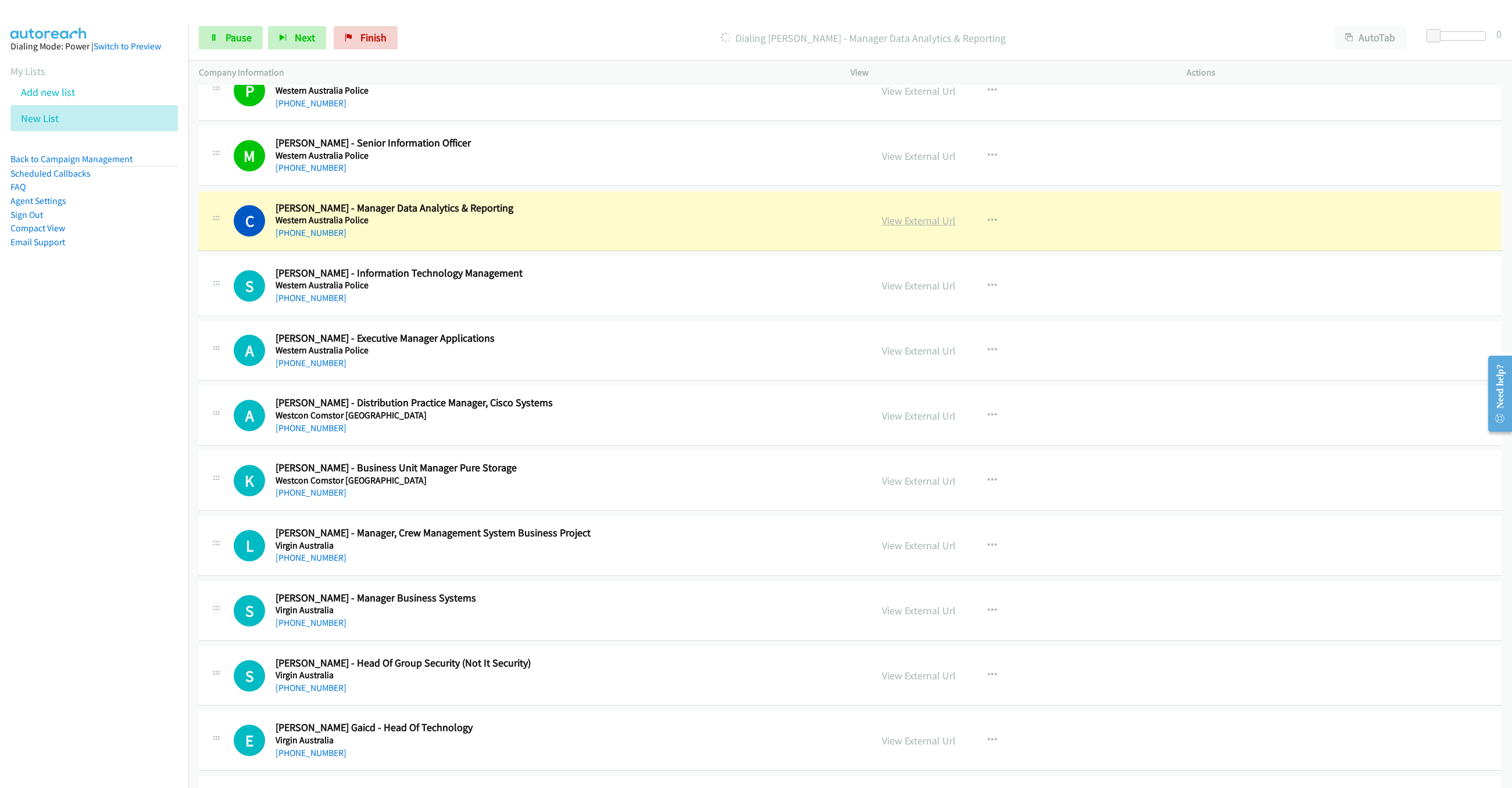
click at [916, 227] on link "View External Url" at bounding box center [919, 220] width 74 height 13
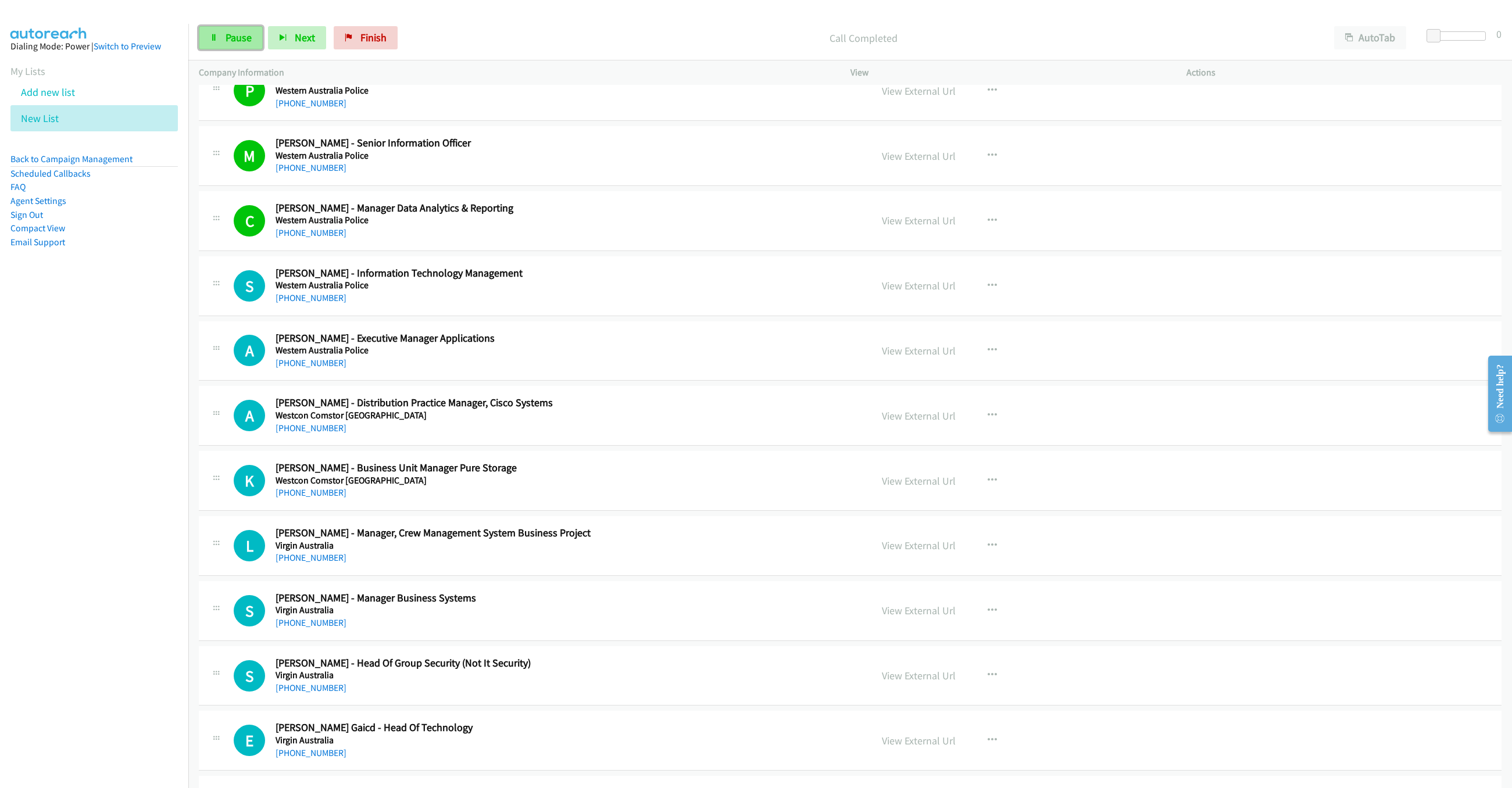
click at [228, 32] on span "Pause" at bounding box center [239, 37] width 26 height 13
click at [242, 40] on span "Start Calls" at bounding box center [248, 37] width 45 height 13
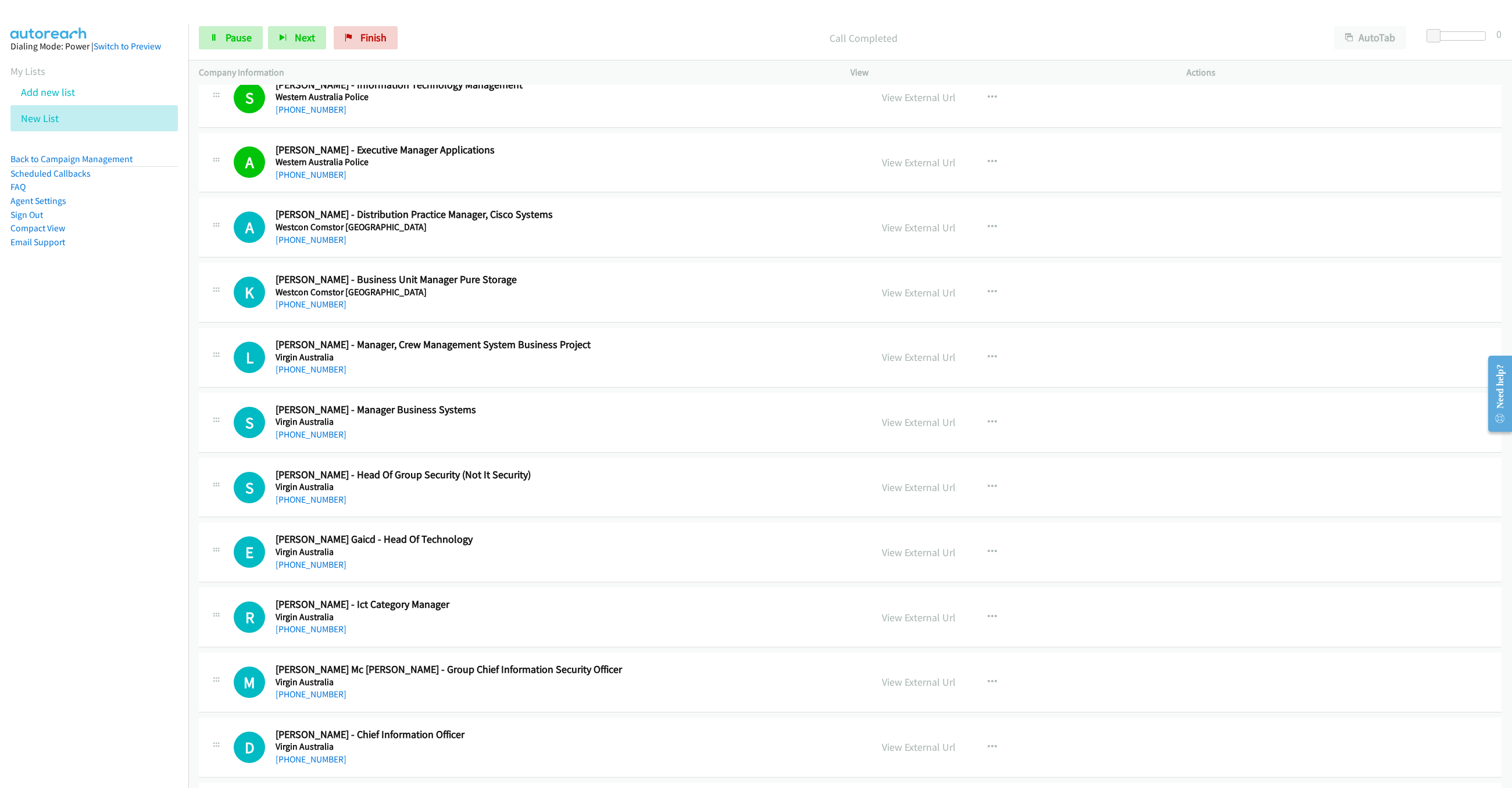
scroll to position [1429, 0]
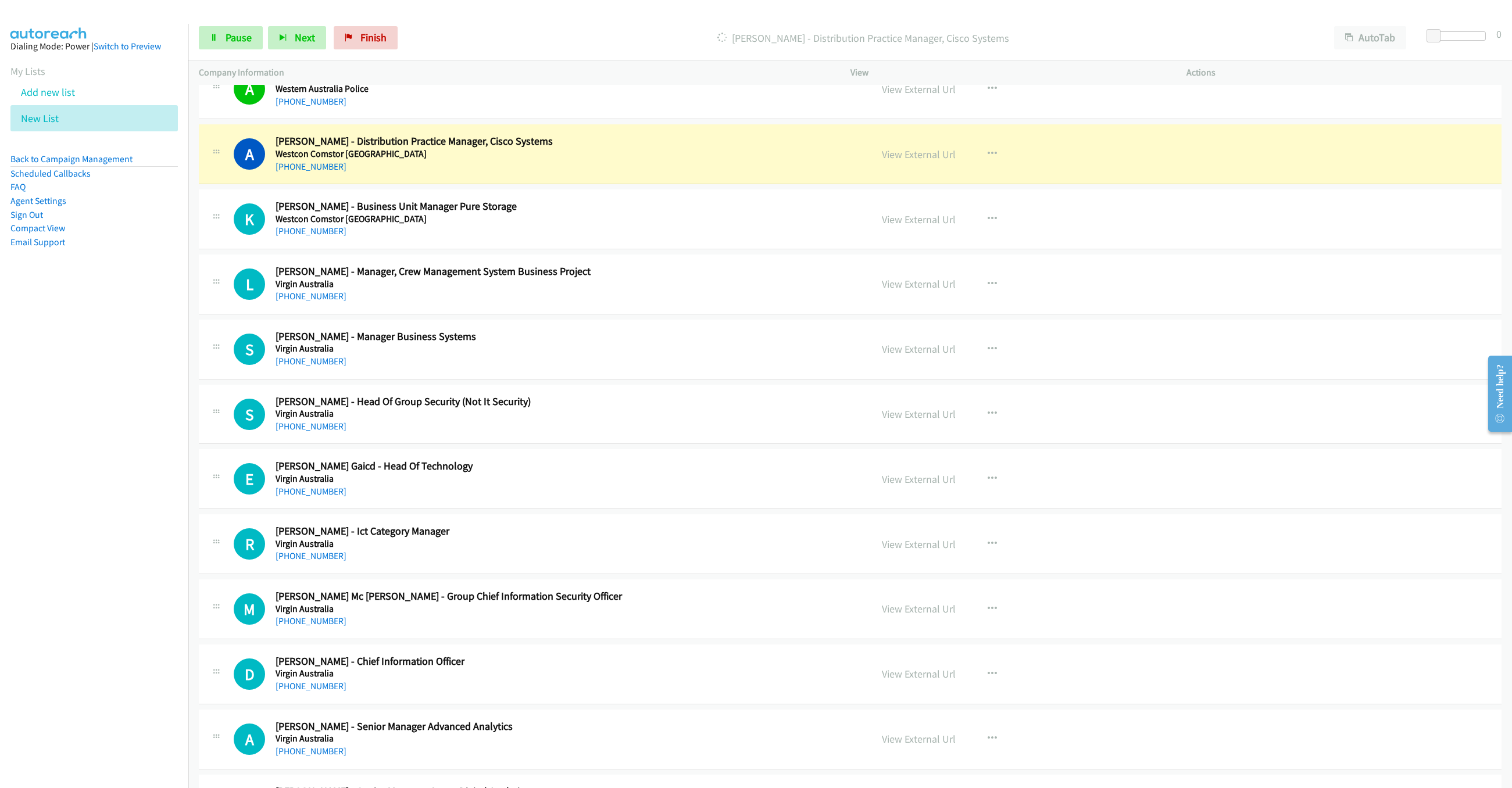
click at [148, 397] on nav "Dialing Mode: Power | Switch to Preview My Lists Add new list New List Back to …" at bounding box center [94, 418] width 189 height 788
click at [251, 47] on link "Pause" at bounding box center [231, 38] width 64 height 23
click at [893, 161] on link "View External Url" at bounding box center [919, 154] width 74 height 13
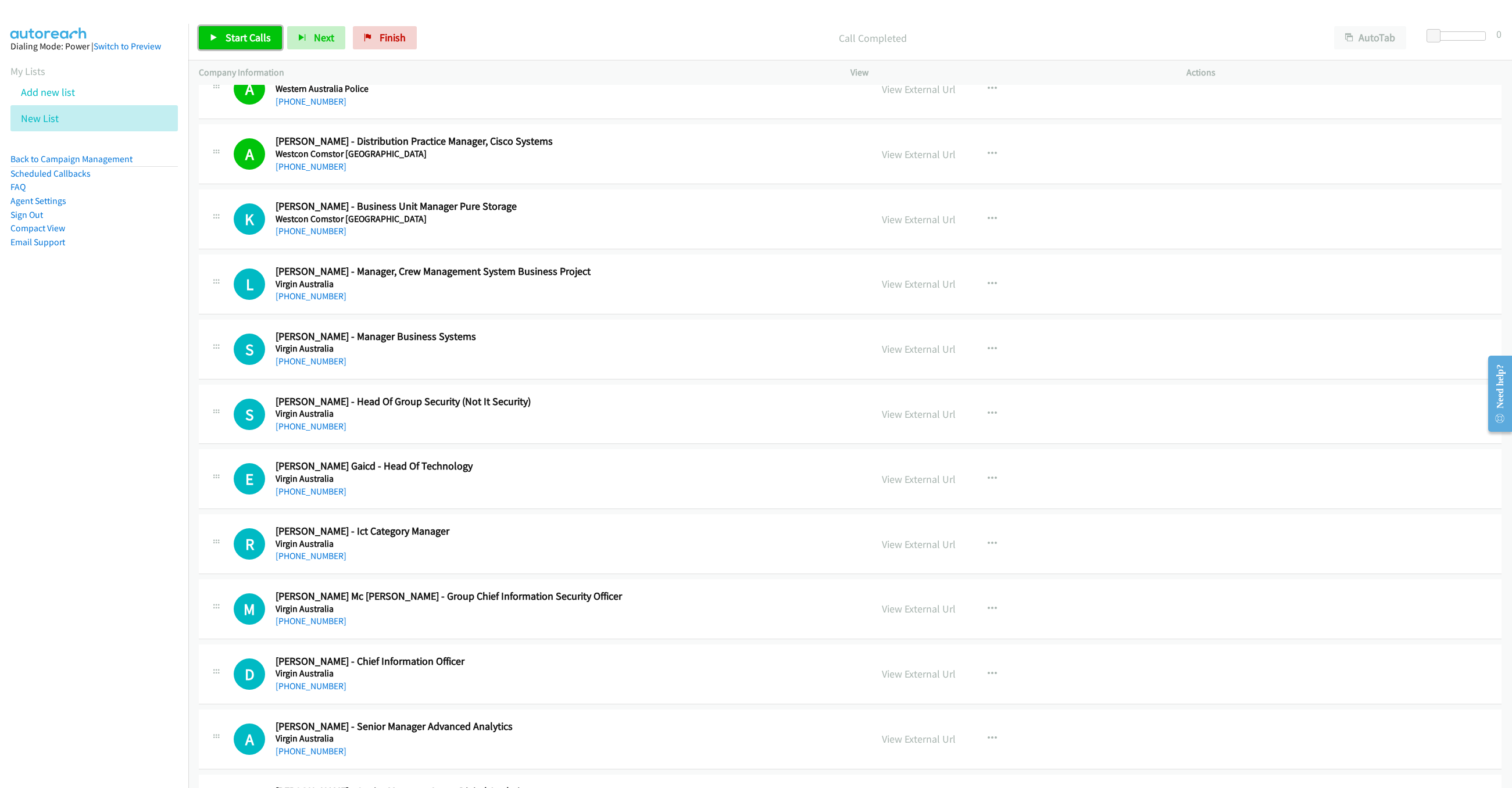
click at [235, 39] on span "Start Calls" at bounding box center [248, 37] width 45 height 13
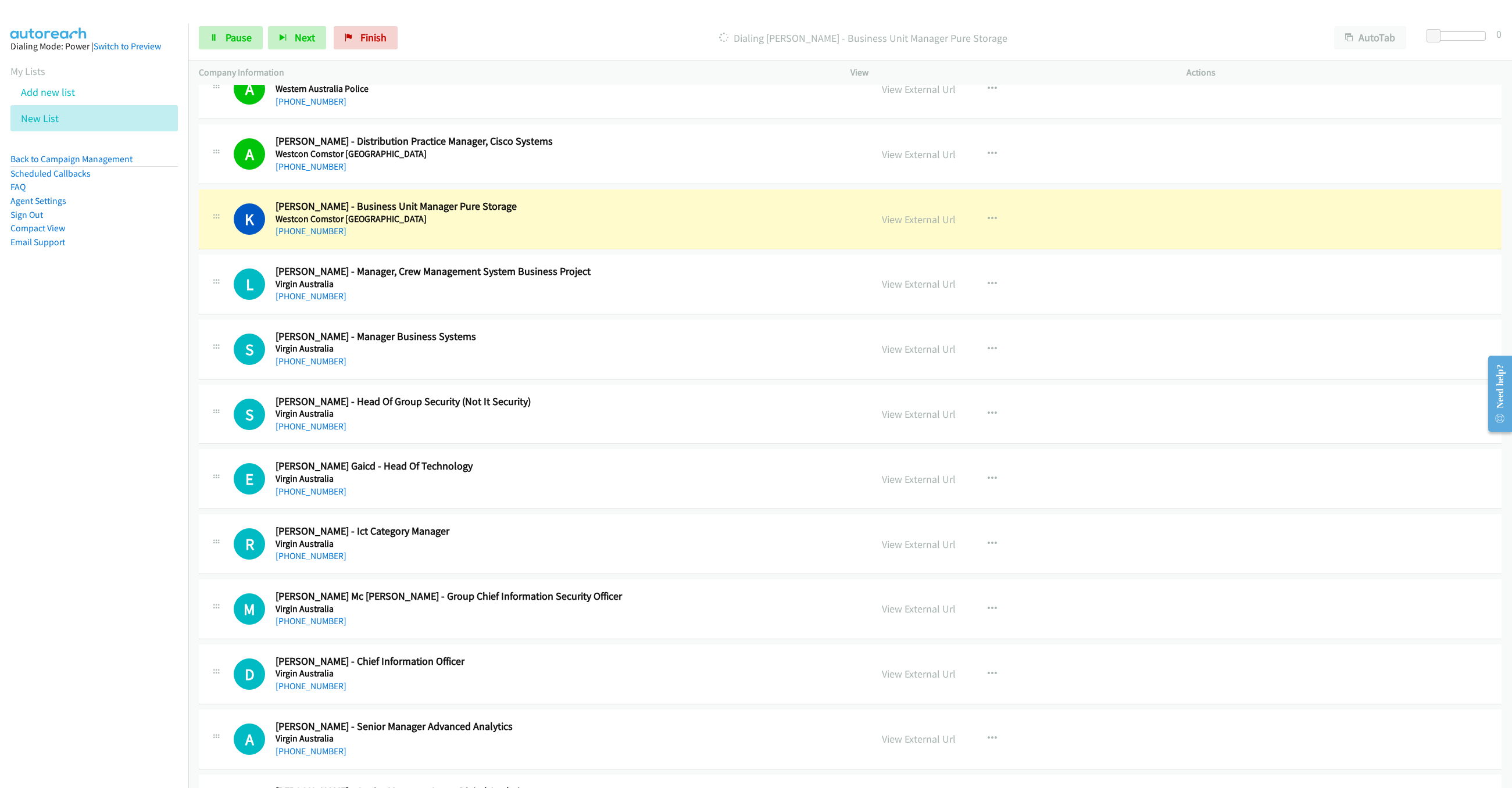
scroll to position [1516, 0]
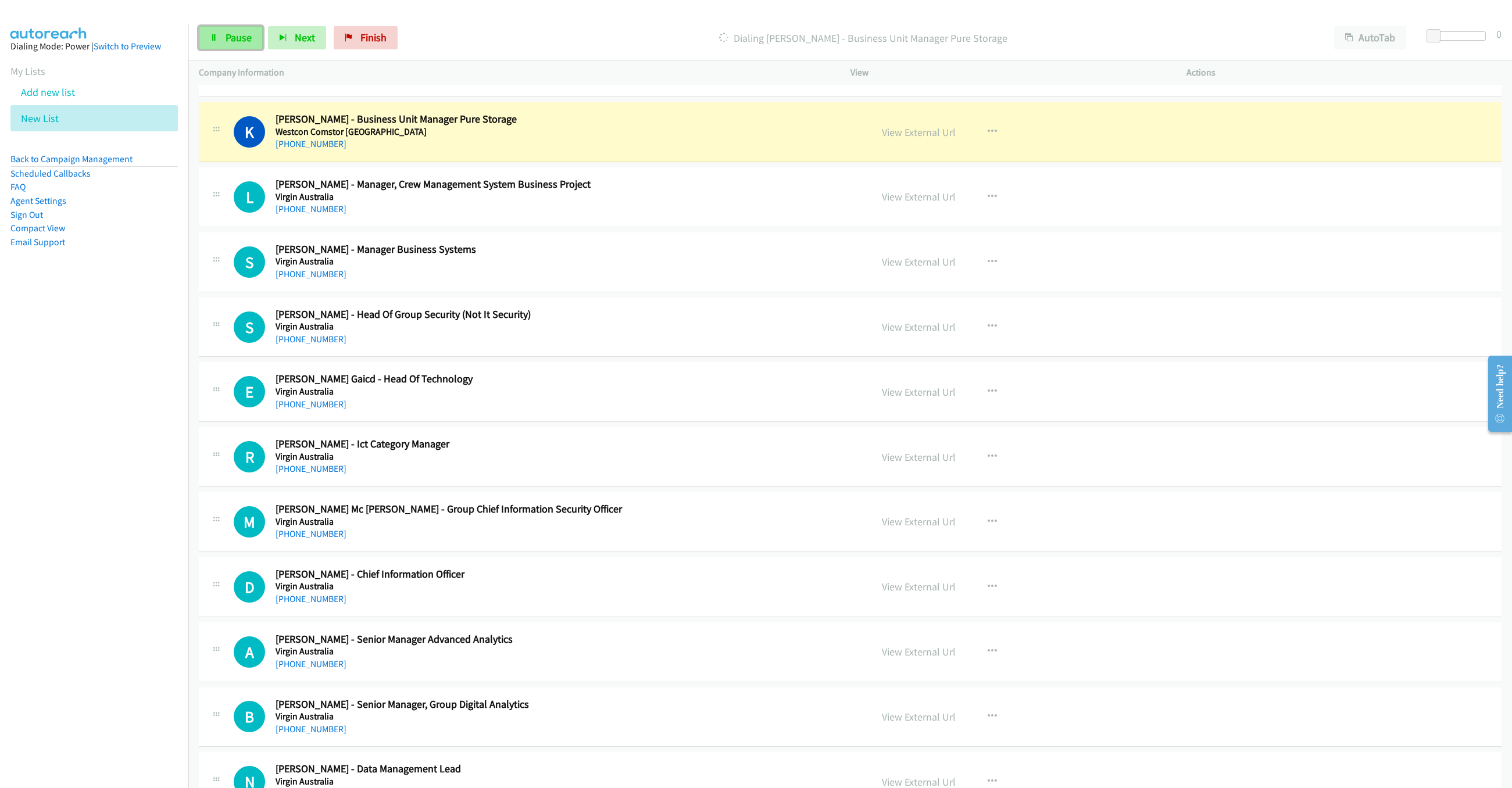
click at [227, 37] on span "Pause" at bounding box center [239, 37] width 26 height 13
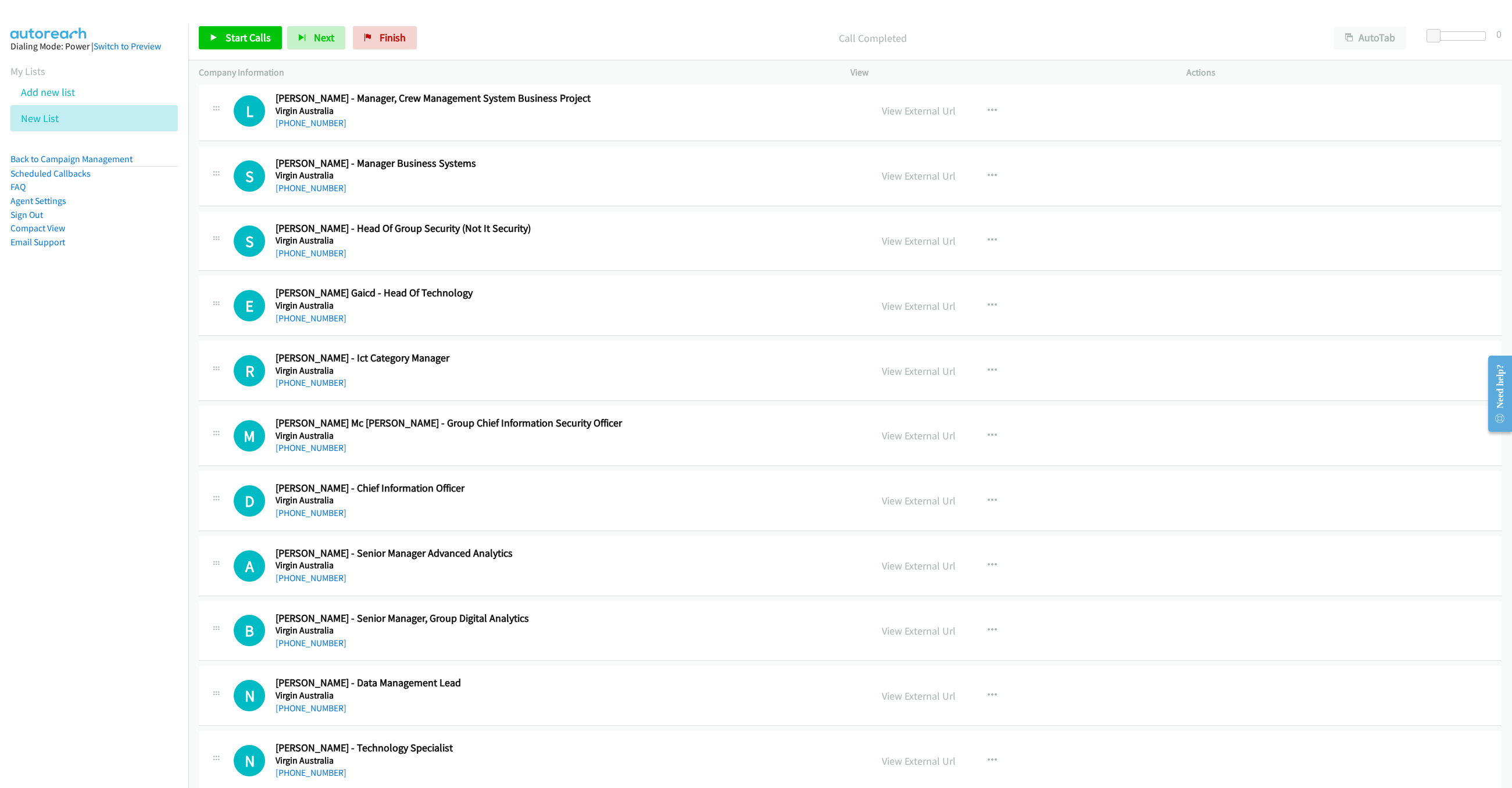
scroll to position [1604, 0]
click at [574, 298] on h2 "[PERSON_NAME] Gaicd - Head Of Technology" at bounding box center [495, 292] width 440 height 13
click at [976, 311] on button "button" at bounding box center [992, 304] width 31 height 23
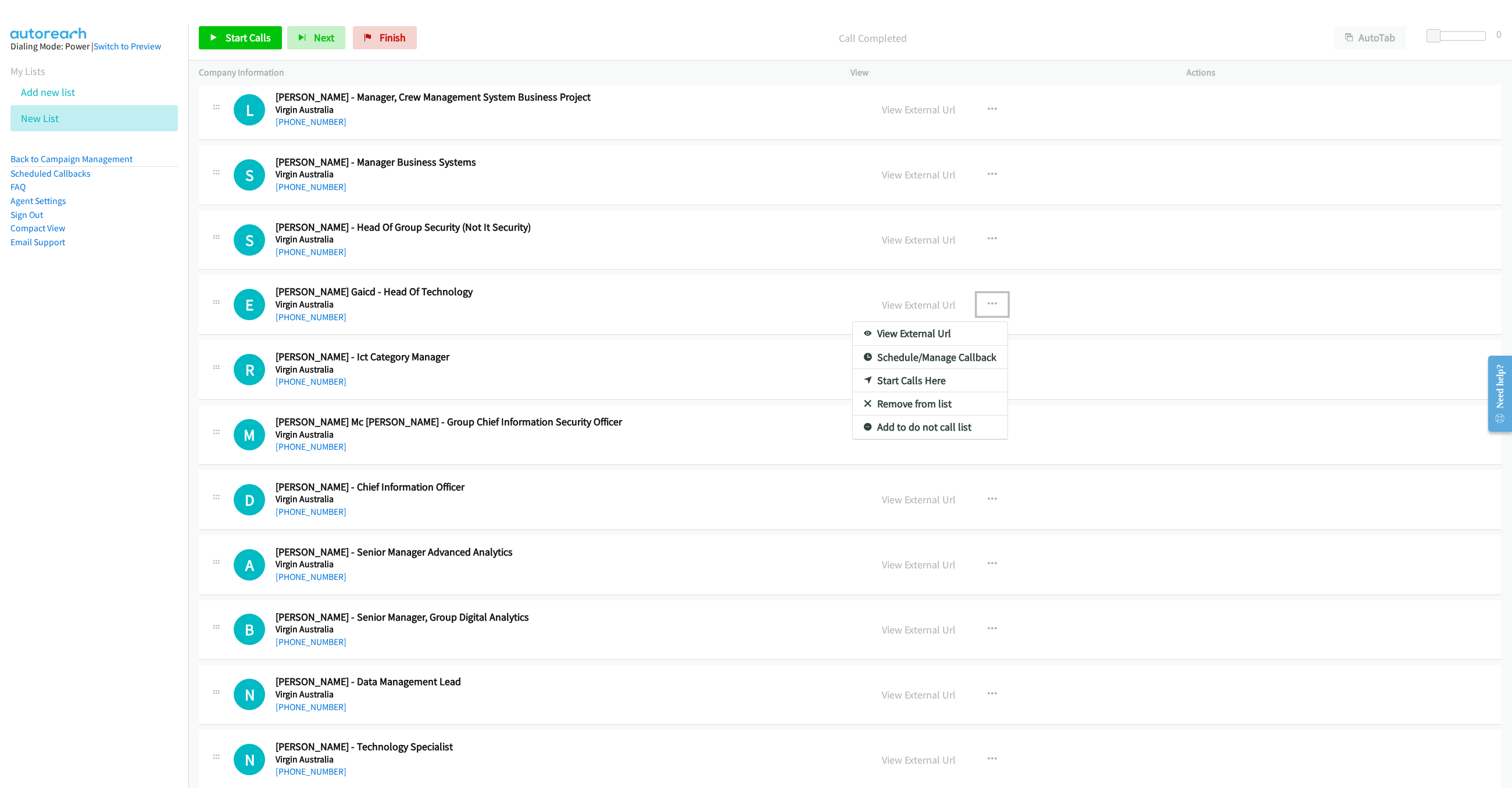
click at [926, 391] on link "Start Calls Here" at bounding box center [930, 381] width 155 height 23
click at [214, 37] on icon at bounding box center [214, 38] width 8 height 8
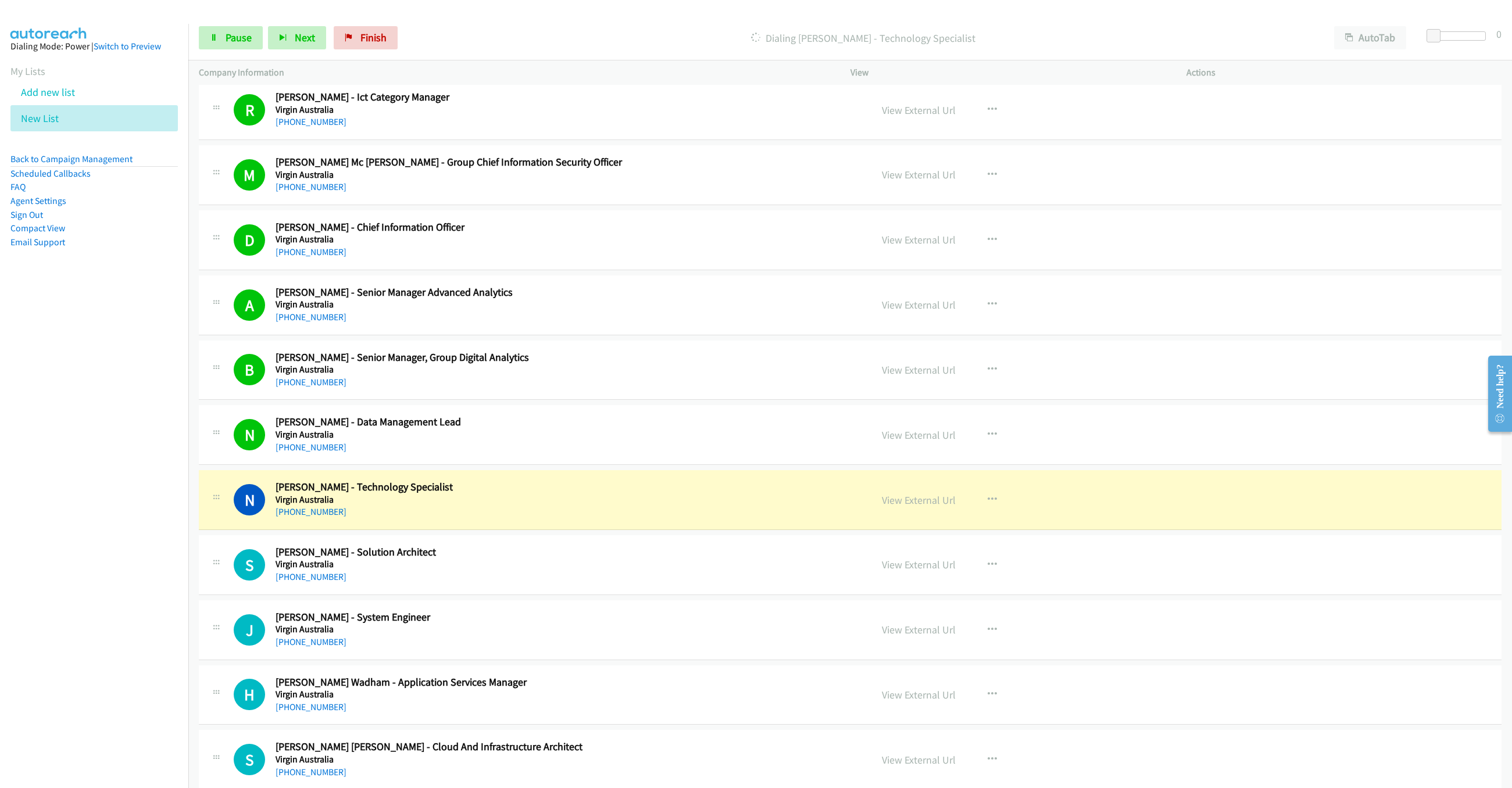
scroll to position [1865, 0]
drag, startPoint x: 758, startPoint y: 507, endPoint x: 835, endPoint y: 500, distance: 77.3
click at [758, 507] on div "N Callback Scheduled [PERSON_NAME] - Technology Specialist Virgin [GEOGRAPHIC_D…" at bounding box center [547, 498] width 627 height 38
click at [904, 505] on link "View External Url" at bounding box center [919, 498] width 74 height 13
click at [199, 36] on link "Pause" at bounding box center [231, 38] width 64 height 23
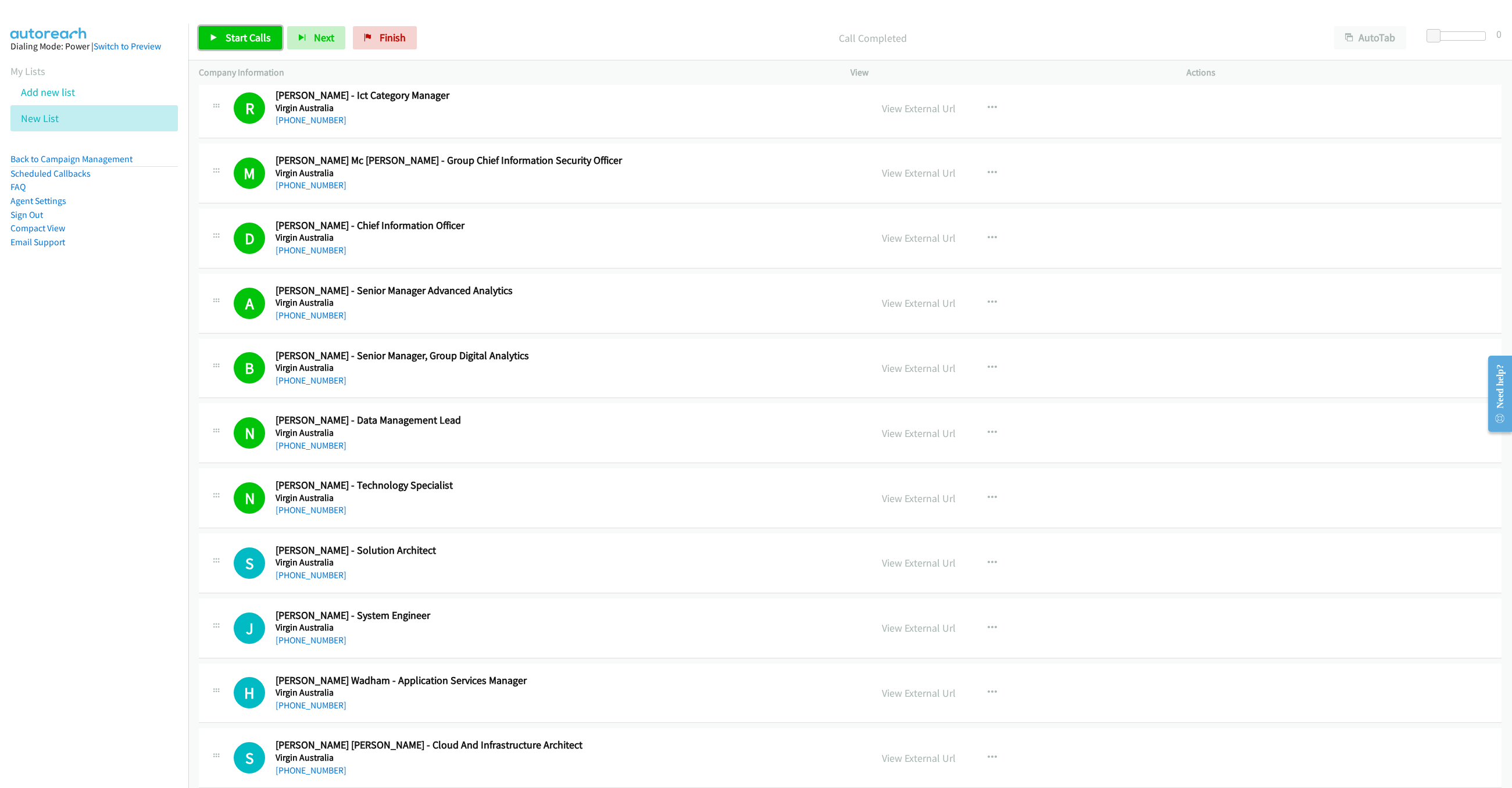
click at [260, 40] on span "Start Calls" at bounding box center [248, 37] width 45 height 13
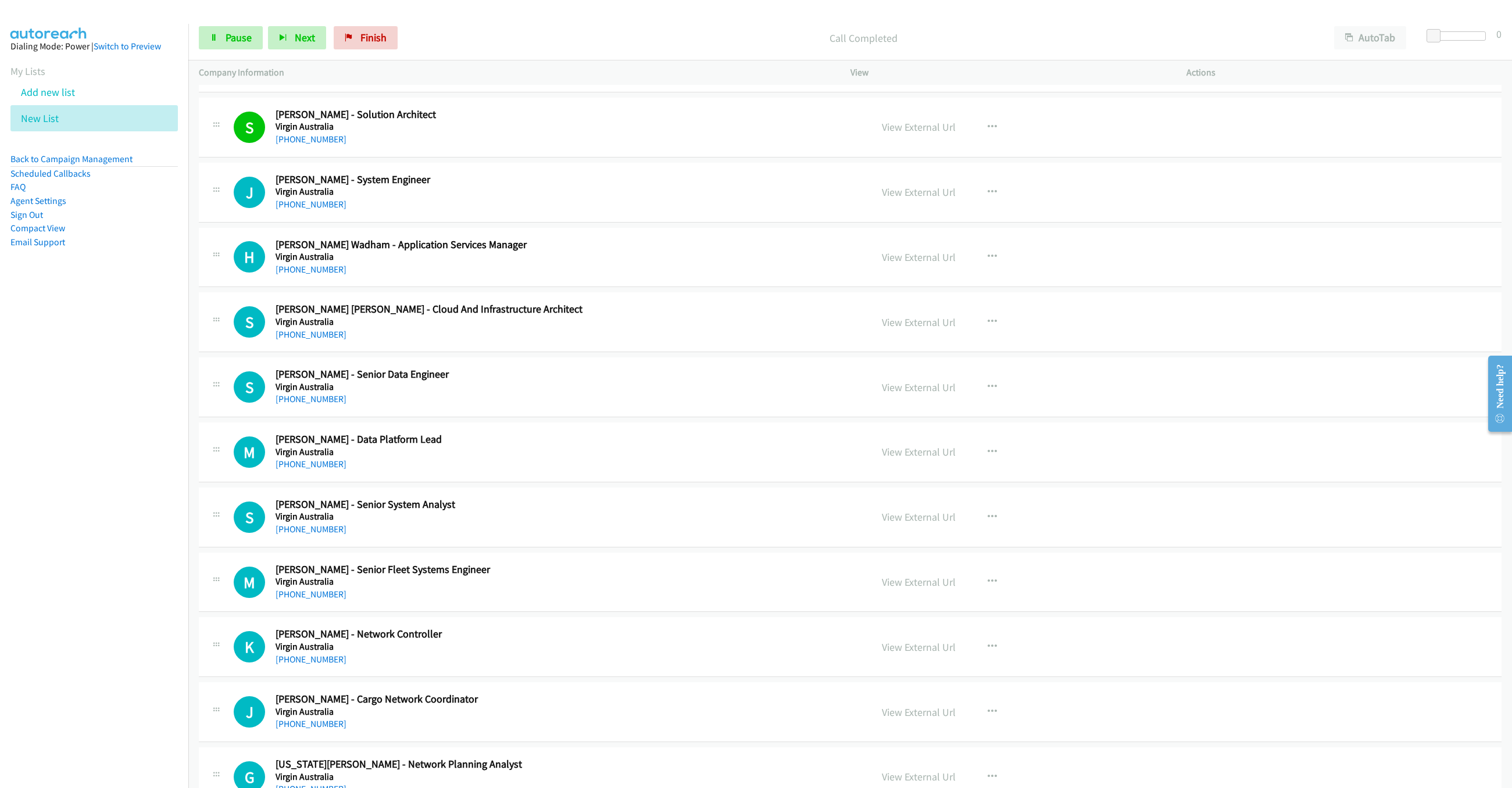
scroll to position [2388, 0]
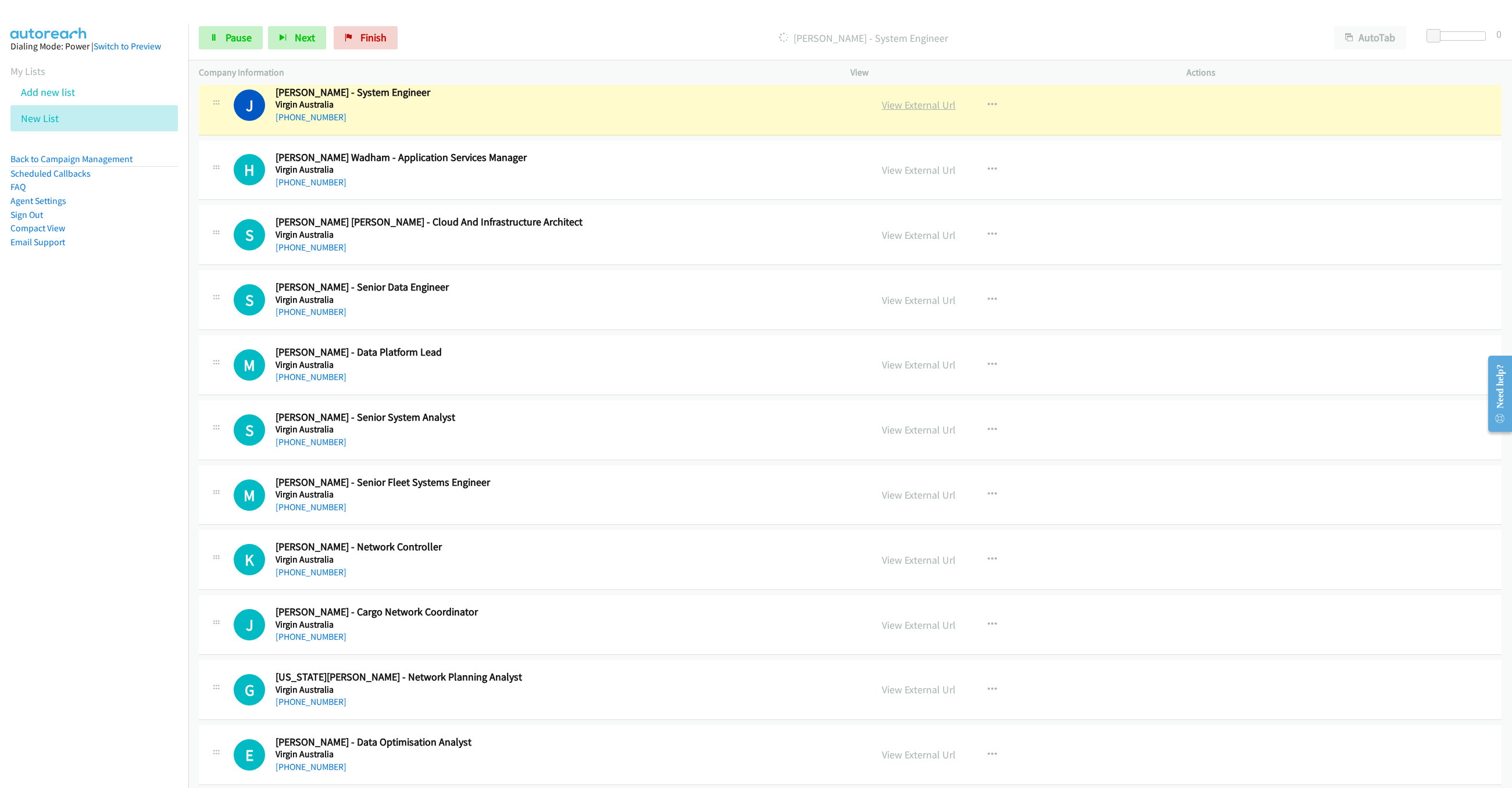
click at [906, 112] on link "View External Url" at bounding box center [919, 105] width 74 height 13
click at [226, 40] on span "Pause" at bounding box center [239, 37] width 26 height 13
